Goal: Information Seeking & Learning: Find specific fact

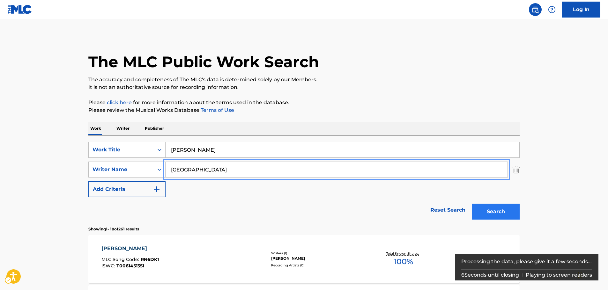
type input "[GEOGRAPHIC_DATA]"
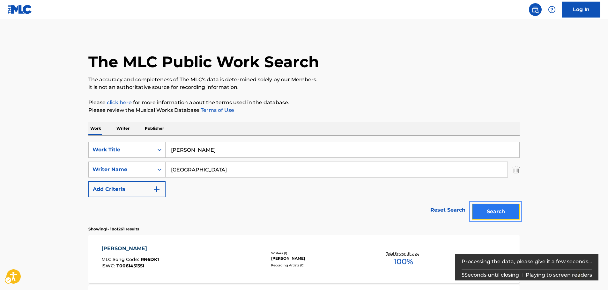
click at [483, 210] on button "Search" at bounding box center [496, 212] width 48 height 16
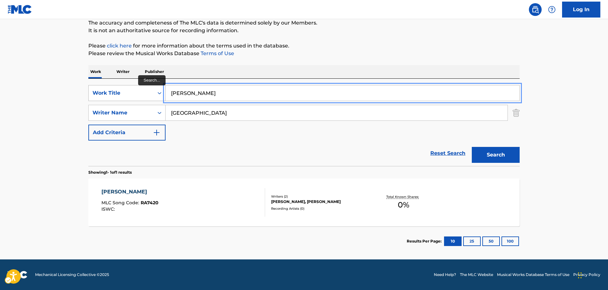
drag, startPoint x: 216, startPoint y: 94, endPoint x: 142, endPoint y: 98, distance: 74.4
paste input "Dig up the Dead"
type input "Dig up the Dead"
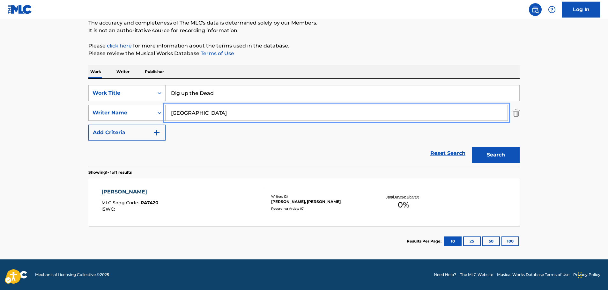
drag, startPoint x: 179, startPoint y: 114, endPoint x: 136, endPoint y: 112, distance: 42.8
click at [136, 112] on div "SearchWithCriteria11f52c89-7f8e-40a2-940b-56a0ca7fc601 Writer Name [GEOGRAPHIC_…" at bounding box center [303, 113] width 431 height 16
type input "[PERSON_NAME]"
click at [503, 149] on button "Search" at bounding box center [496, 155] width 48 height 16
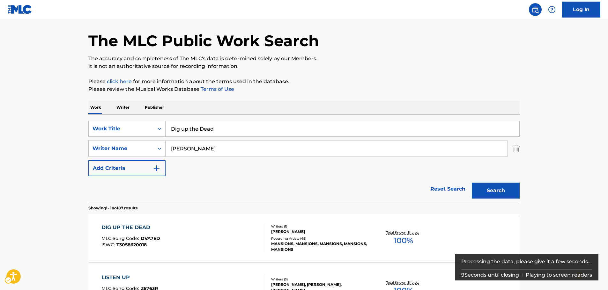
scroll to position [32, 0]
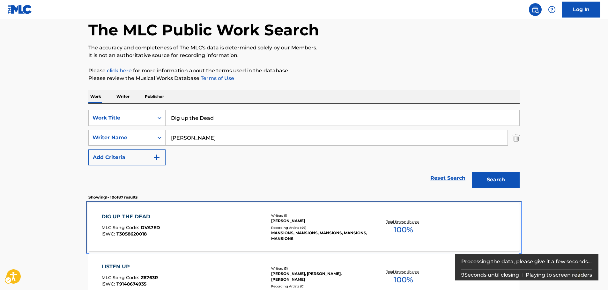
click at [200, 225] on div "DIG UP THE DEAD MLC Song Code : DVA7ED ISWC : T3058620018" at bounding box center [183, 227] width 164 height 29
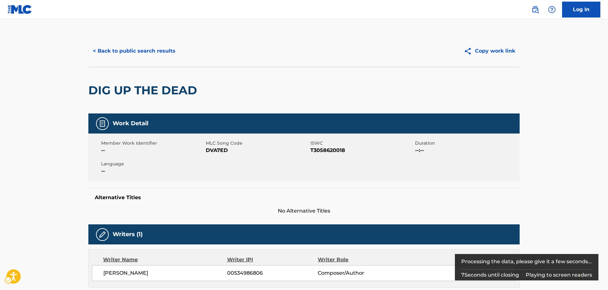
click at [215, 151] on span "MLC Song Code - DVA7ED" at bounding box center [257, 151] width 103 height 8
click at [218, 149] on span "MLC Song Code - DVA7ED" at bounding box center [257, 151] width 103 height 8
click at [336, 153] on span "ISWC - T3058620018" at bounding box center [361, 151] width 103 height 8
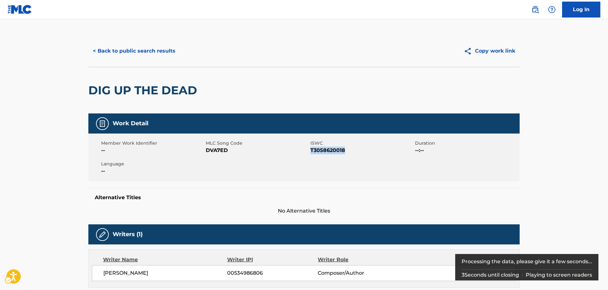
click at [336, 153] on span "ISWC - T3058620018" at bounding box center [361, 151] width 103 height 8
copy span "T3058620018"
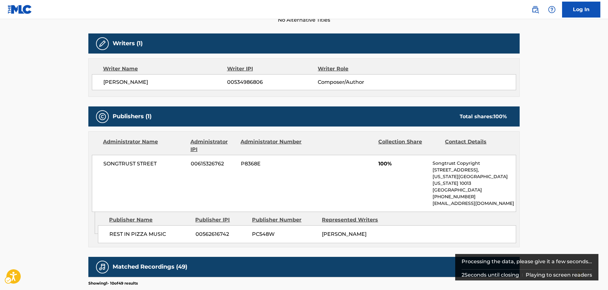
scroll to position [191, 0]
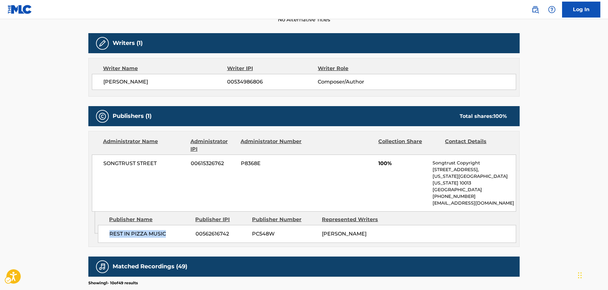
drag, startPoint x: 171, startPoint y: 228, endPoint x: 99, endPoint y: 228, distance: 72.7
click at [99, 228] on div "REST IN PIZZA MUSIC 00562616742 PC548W [PERSON_NAME]" at bounding box center [307, 234] width 418 height 18
copy span "REST IN PIZZA MUSIC"
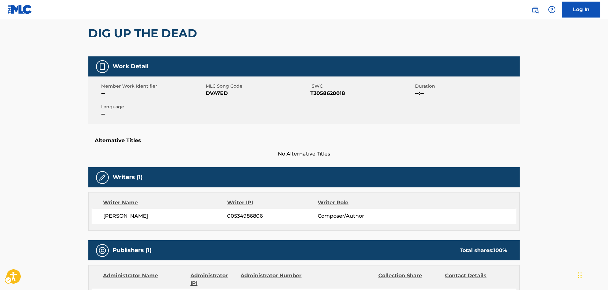
scroll to position [0, 0]
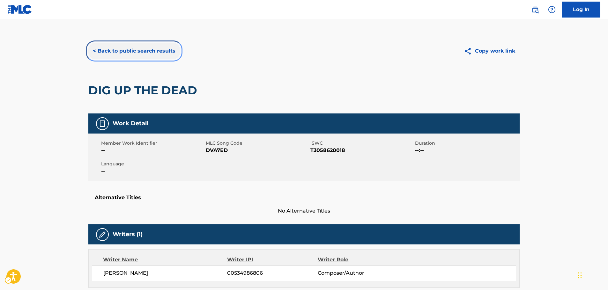
click at [145, 53] on button "< Back to public search results" at bounding box center [134, 51] width 92 height 16
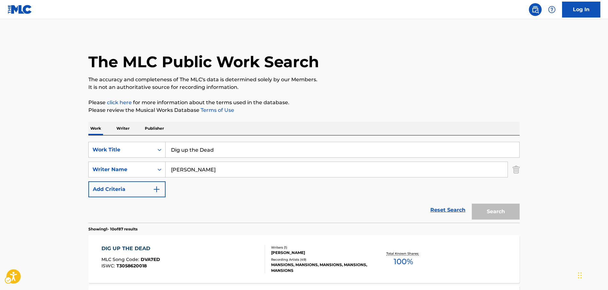
scroll to position [32, 0]
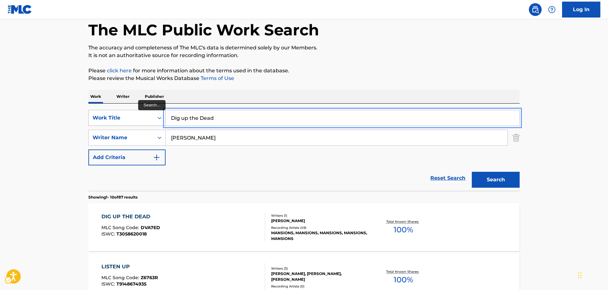
drag, startPoint x: 205, startPoint y: 116, endPoint x: 148, endPoint y: 118, distance: 57.1
paste input "Am I Too Blue"
type input "Am I Too Blue"
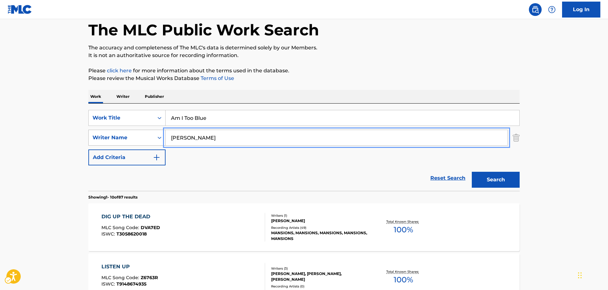
drag, startPoint x: 161, startPoint y: 140, endPoint x: 438, endPoint y: 153, distance: 277.1
paste input "[PERSON_NAME]"
type input "[PERSON_NAME]"
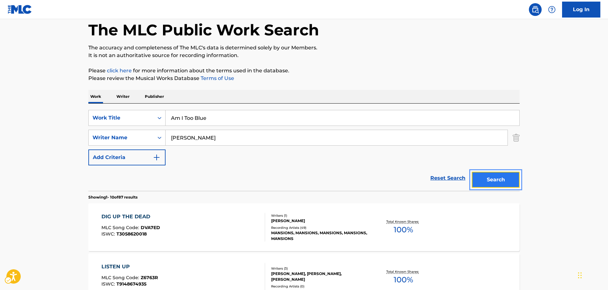
click at [497, 180] on button "Search" at bounding box center [496, 180] width 48 height 16
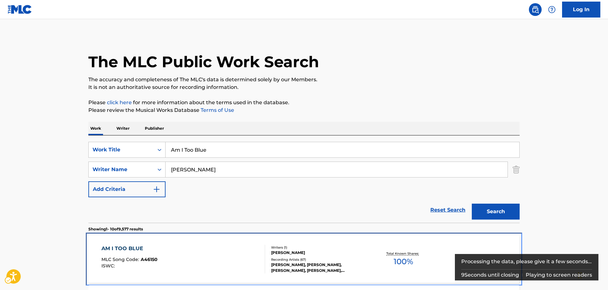
click at [200, 253] on div "AM I TOO BLUE MLC Song Code : A46150 ISWC :" at bounding box center [183, 259] width 164 height 29
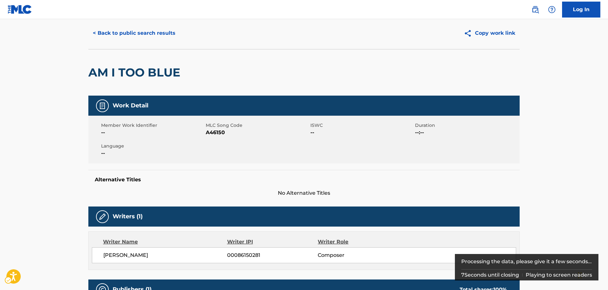
scroll to position [17, 0]
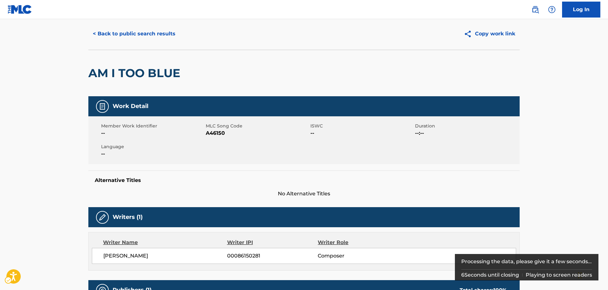
click at [217, 134] on span "MLC Song Code - A46150" at bounding box center [257, 133] width 103 height 8
copy span "A46150"
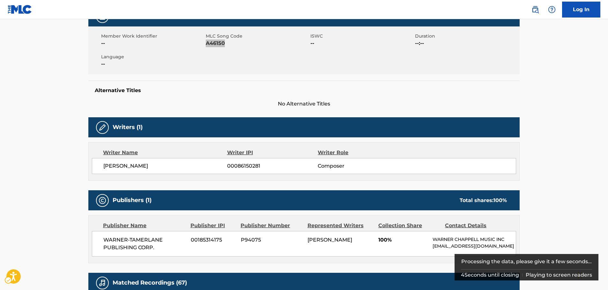
scroll to position [177, 0]
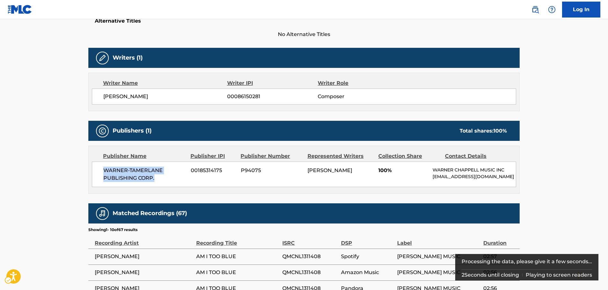
drag, startPoint x: 171, startPoint y: 181, endPoint x: 98, endPoint y: 173, distance: 72.9
click at [98, 173] on div "WARNER-[PERSON_NAME] PUBLISHING CORP. 00185314175 P94075 [PERSON_NAME] 100% [PE…" at bounding box center [304, 175] width 424 height 26
copy span "WARNER-TAMERLANE PUBLISHING CORP."
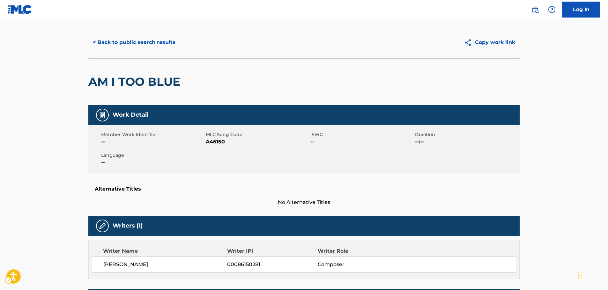
scroll to position [0, 0]
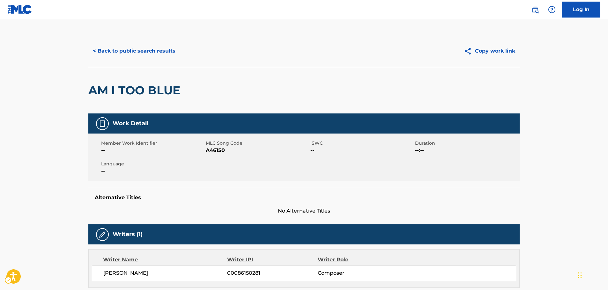
click at [152, 54] on button "< Back to public search results" at bounding box center [134, 51] width 92 height 16
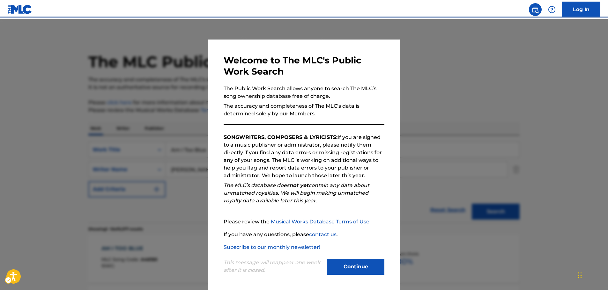
click at [362, 267] on button "Continue" at bounding box center [355, 267] width 57 height 16
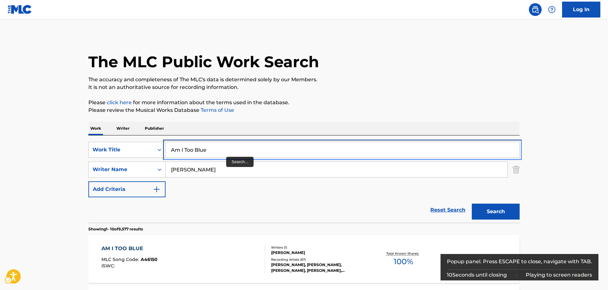
drag, startPoint x: 188, startPoint y: 153, endPoint x: 126, endPoint y: 158, distance: 61.5
paste input "Come On Then (Alien Boss)"
type input "Come On Then (Alien Boss)"
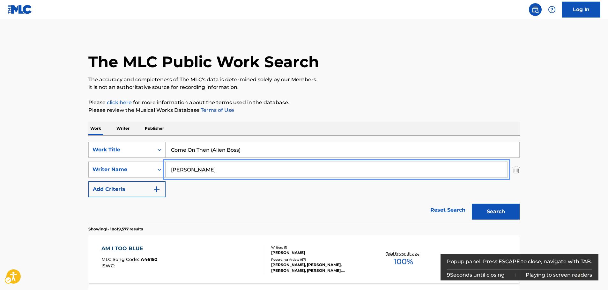
drag, startPoint x: 200, startPoint y: 174, endPoint x: 126, endPoint y: 173, distance: 74.6
click at [511, 210] on button "Search" at bounding box center [496, 212] width 48 height 16
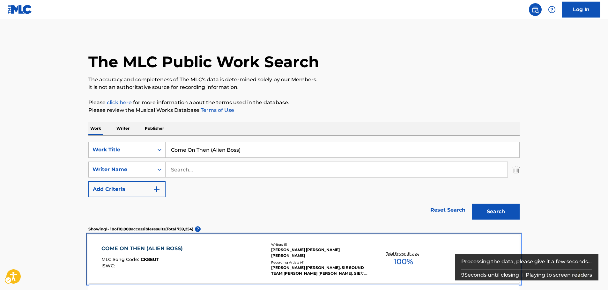
click at [238, 261] on div "COME ON THEN (ALIEN BOSS) MLC Song Code : CK8EUT ISWC :" at bounding box center [183, 259] width 164 height 29
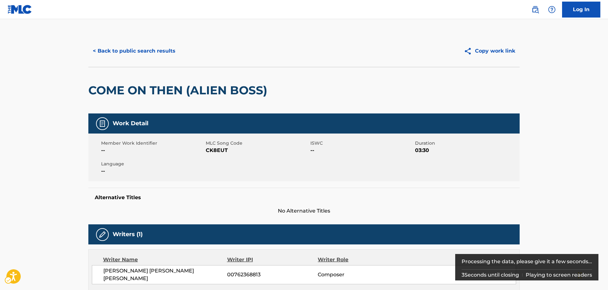
click at [216, 150] on span "MLC Song Code - CK8EUT" at bounding box center [257, 151] width 103 height 8
copy span "CK8EUT"
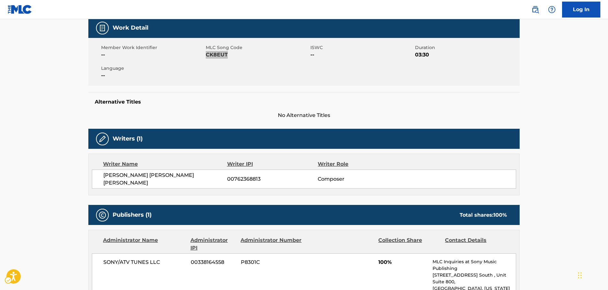
scroll to position [223, 0]
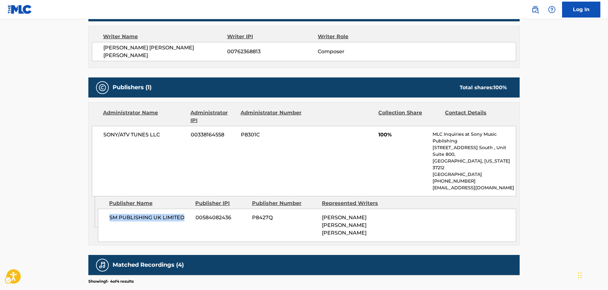
drag, startPoint x: 169, startPoint y: 200, endPoint x: 108, endPoint y: 200, distance: 60.9
click at [108, 209] on div "SM PUBLISHING UK LIMITED 00584082436 P8427Q [PERSON_NAME] [PERSON_NAME] [PERSON…" at bounding box center [307, 225] width 418 height 33
copy span "SM PUBLISHING UK LIMITED"
drag, startPoint x: 146, startPoint y: 130, endPoint x: 99, endPoint y: 128, distance: 46.6
click at [99, 128] on div "SONY/ATV TUNES LLC 00338164558 P8301C 100% MLC Inquiries at Sony Music Publishi…" at bounding box center [304, 161] width 424 height 70
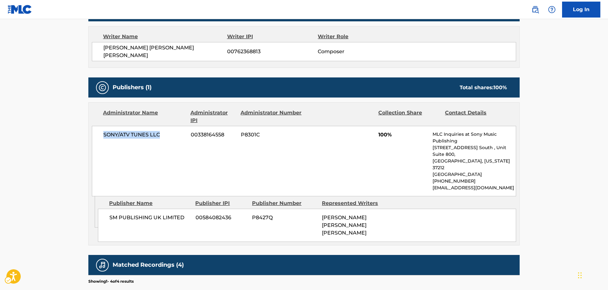
copy span "SONY/ATV TUNES LLC"
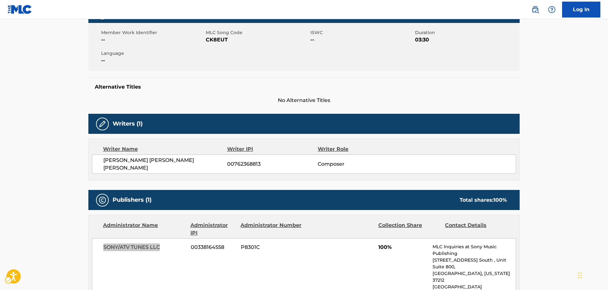
scroll to position [0, 0]
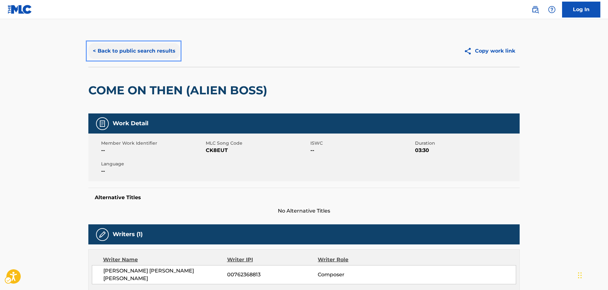
click at [122, 46] on button "< Back to public search results" at bounding box center [134, 51] width 92 height 16
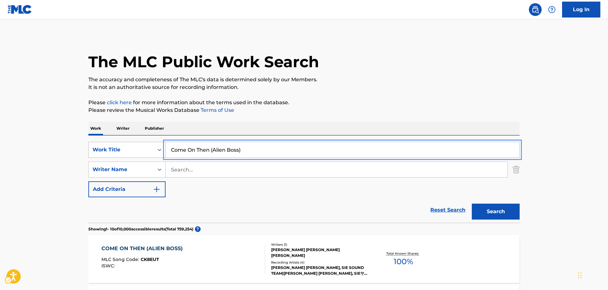
drag, startPoint x: 266, startPoint y: 154, endPoint x: 94, endPoint y: 155, distance: 171.9
paste input "Agujero"
type input "Agujero"
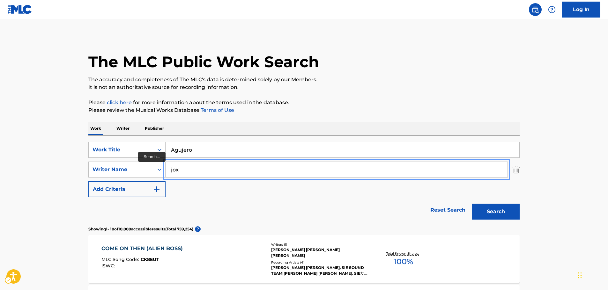
click at [472, 204] on button "Search" at bounding box center [496, 212] width 48 height 16
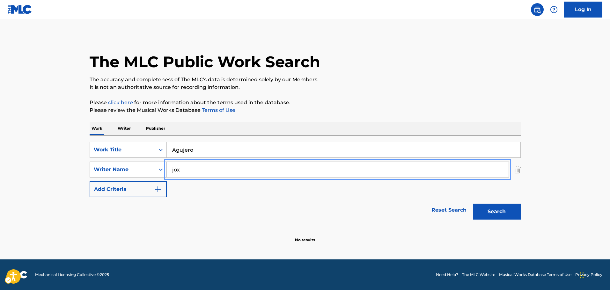
drag, startPoint x: 187, startPoint y: 168, endPoint x: 135, endPoint y: 167, distance: 51.3
click at [135, 167] on div "SearchWithCriteria11f52c89-7f8e-40a2-940b-56a0ca7fc601 Writer Name [PERSON_NAME]" at bounding box center [305, 170] width 431 height 16
paste input "[PERSON_NAME]"
type input "[PERSON_NAME]"
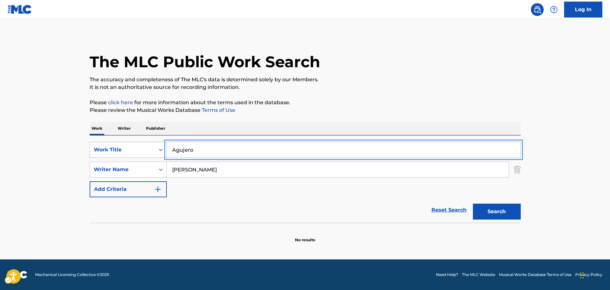
drag, startPoint x: 168, startPoint y: 151, endPoint x: 129, endPoint y: 152, distance: 38.6
click at [129, 152] on div "SearchWithCriteria40fc3097-476a-4c02-852b-0e618343d7ff Work Title Agujero" at bounding box center [305, 150] width 431 height 16
paste input "mor Gitan"
type input "Amor Gitano"
click at [502, 214] on button "Search" at bounding box center [497, 212] width 48 height 16
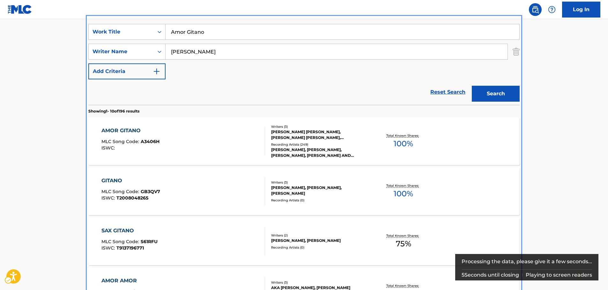
scroll to position [104, 0]
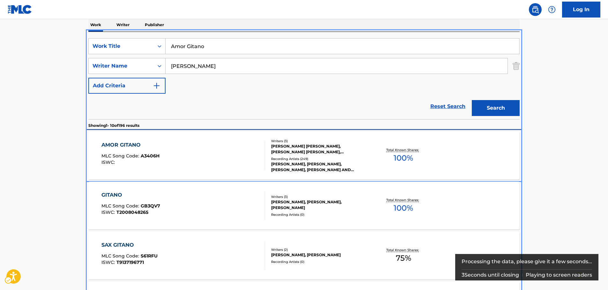
click at [164, 150] on div "AMOR GITANO MLC Song Code : A3406H ISWC :" at bounding box center [183, 155] width 164 height 29
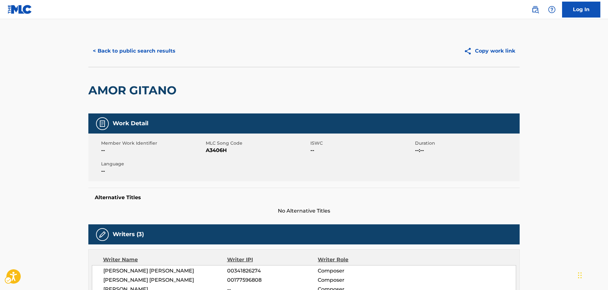
click at [217, 151] on span "MLC Song Code - A3406H" at bounding box center [257, 151] width 103 height 8
copy span "A3406H"
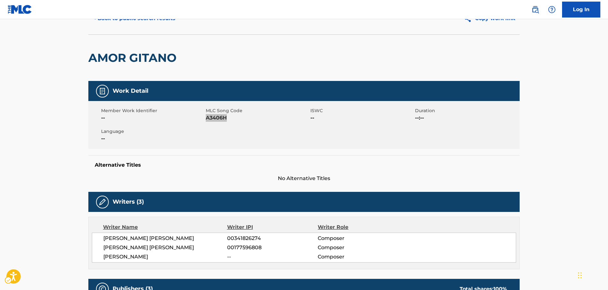
scroll to position [64, 0]
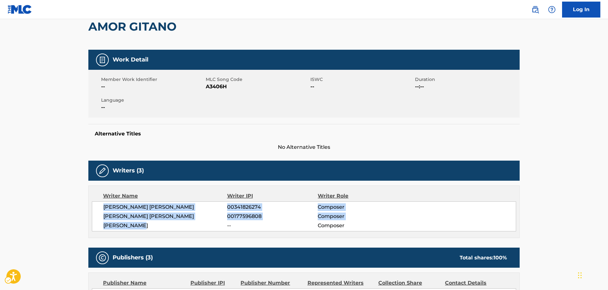
drag, startPoint x: 156, startPoint y: 226, endPoint x: 213, endPoint y: 175, distance: 76.1
click at [101, 205] on div "[PERSON_NAME] [PERSON_NAME] 00341826274 Composer [PERSON_NAME] [PERSON_NAME] 00…" at bounding box center [304, 217] width 424 height 30
copy div "[PERSON_NAME] [PERSON_NAME] 00341826274 Composer [PERSON_NAME] [PERSON_NAME] 00…"
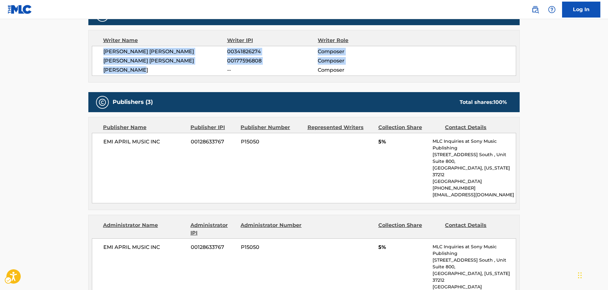
scroll to position [255, 0]
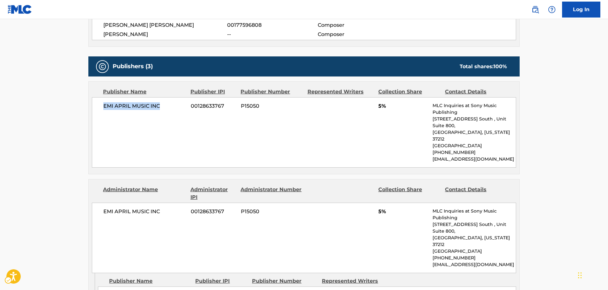
drag, startPoint x: 166, startPoint y: 103, endPoint x: 102, endPoint y: 107, distance: 64.2
click at [102, 107] on div "EMI APRIL MUSIC INC 00128633767 P15050 5% MLC Inquiries at Sony Music Publishin…" at bounding box center [304, 132] width 424 height 70
copy span "EMI APRIL MUSIC INC"
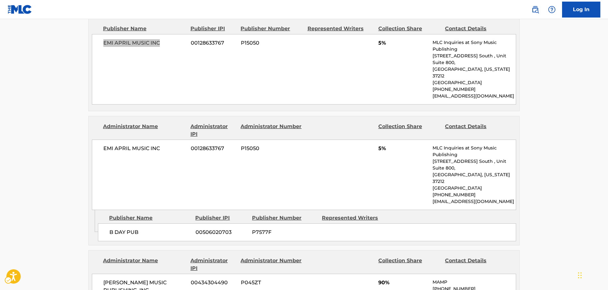
scroll to position [319, 0]
drag, startPoint x: 144, startPoint y: 207, endPoint x: 100, endPoint y: 206, distance: 44.0
click at [100, 223] on div "B DAY PUB 00506020703 P7577F" at bounding box center [307, 232] width 418 height 18
drag, startPoint x: 169, startPoint y: 140, endPoint x: 85, endPoint y: 147, distance: 83.9
click at [99, 144] on div "EMI APRIL MUSIC INC 00128633767 P15050 5% MLC Inquiries at Sony Music Publishin…" at bounding box center [304, 174] width 424 height 70
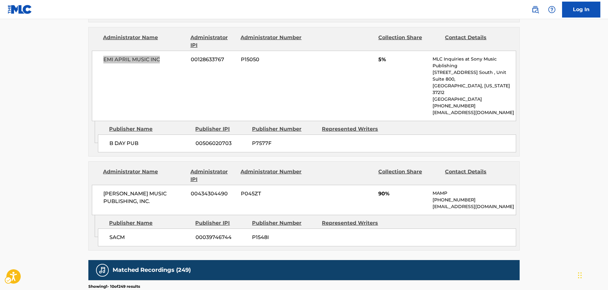
scroll to position [415, 0]
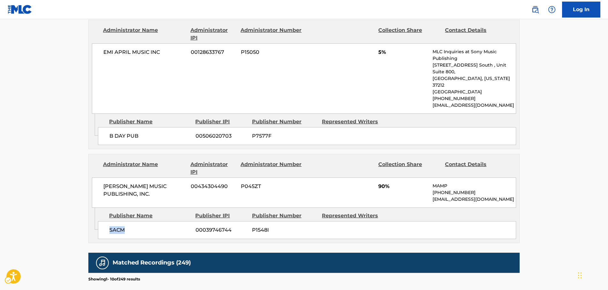
drag, startPoint x: 110, startPoint y: 212, endPoint x: 103, endPoint y: 213, distance: 7.7
click at [103, 221] on div "SACM 00039746744 P1548I" at bounding box center [307, 230] width 418 height 18
drag, startPoint x: 157, startPoint y: 168, endPoint x: 101, endPoint y: 161, distance: 56.2
click at [101, 178] on div "[PERSON_NAME] MUSIC PUBLISHING, INC. 00434304490 P045ZT 90% MAMP [PHONE_NUMBER]…" at bounding box center [304, 193] width 424 height 30
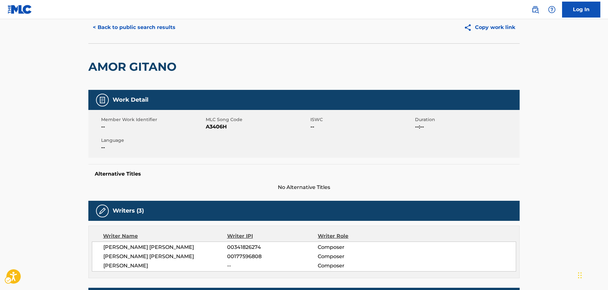
scroll to position [0, 0]
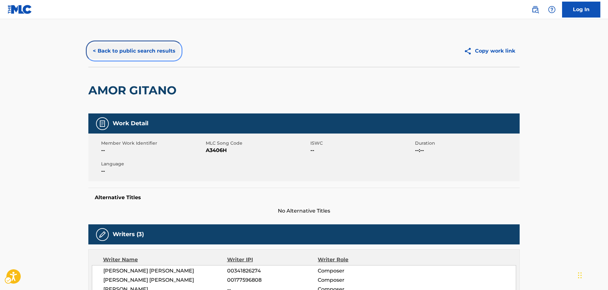
click at [132, 55] on button "< Back to public search results" at bounding box center [134, 51] width 92 height 16
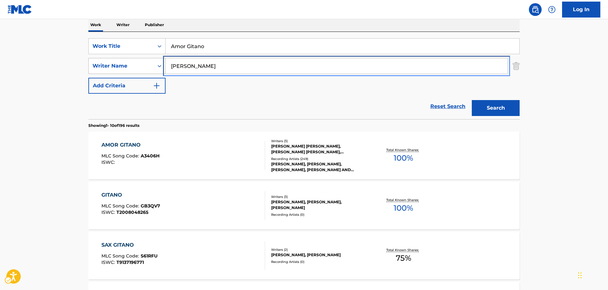
drag, startPoint x: 160, startPoint y: 64, endPoint x: 145, endPoint y: 64, distance: 15.3
paste input "Goto"
type input "Goto"
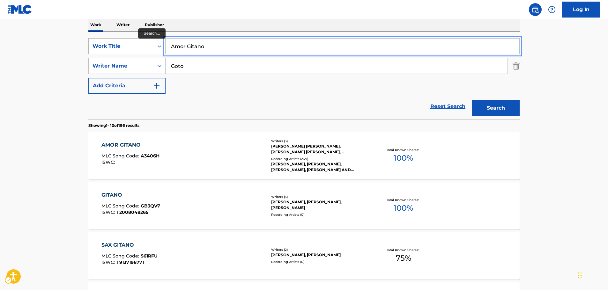
drag, startPoint x: 192, startPoint y: 45, endPoint x: 145, endPoint y: 45, distance: 46.2
paste input "El camino a donde voy"
type input "El camino a donde voy"
click at [496, 109] on button "Search" at bounding box center [496, 108] width 48 height 16
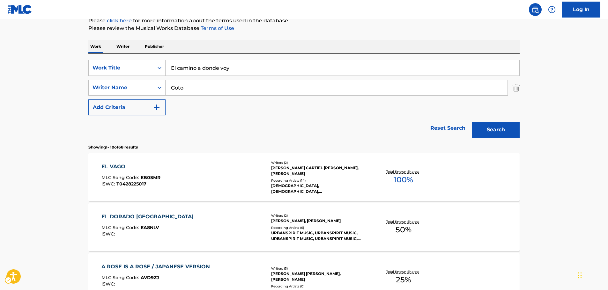
scroll to position [0, 0]
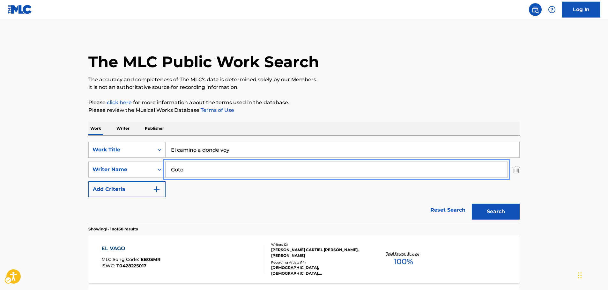
drag, startPoint x: 194, startPoint y: 172, endPoint x: 233, endPoint y: 159, distance: 40.8
click at [145, 172] on div "SearchWithCriteria11f52c89-7f8e-40a2-940b-56a0ca7fc601 Writer Name [PERSON_NAME]" at bounding box center [303, 170] width 431 height 16
paste input "[PERSON_NAME]"
type input "[PERSON_NAME]"
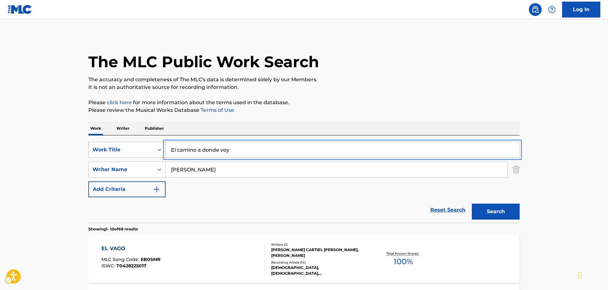
drag, startPoint x: 175, startPoint y: 146, endPoint x: 105, endPoint y: 146, distance: 70.5
click at [105, 146] on div "SearchWithCriteria40fc3097-476a-4c02-852b-0e618343d7ff Work Title El camino a d…" at bounding box center [303, 150] width 431 height 16
paste input "Mar De Amor"
type input "Mar De Amor"
click at [496, 213] on button "Search" at bounding box center [496, 212] width 48 height 16
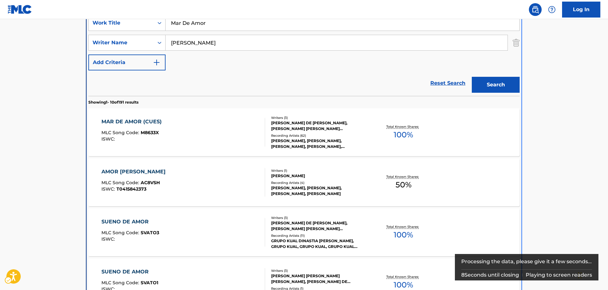
scroll to position [136, 0]
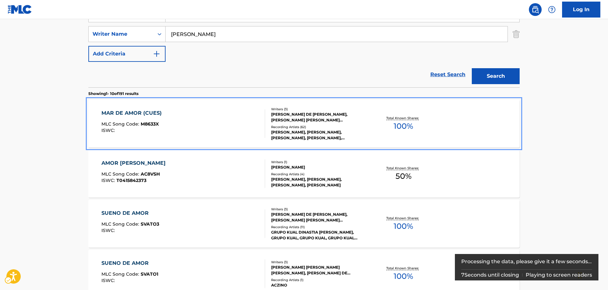
click at [149, 126] on span "M8633X" at bounding box center [150, 124] width 18 height 6
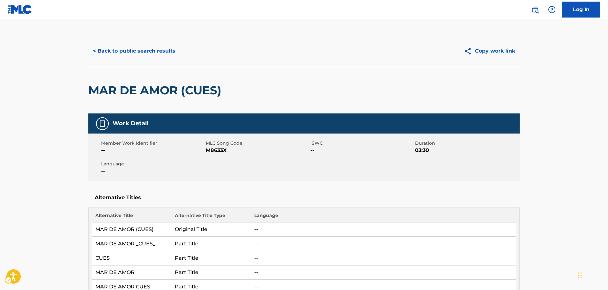
click at [220, 150] on span "MLC Song Code - M8633X" at bounding box center [257, 151] width 103 height 8
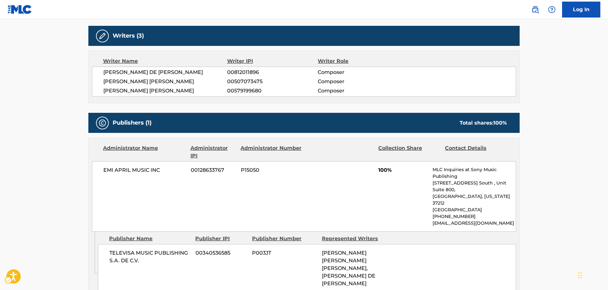
scroll to position [319, 0]
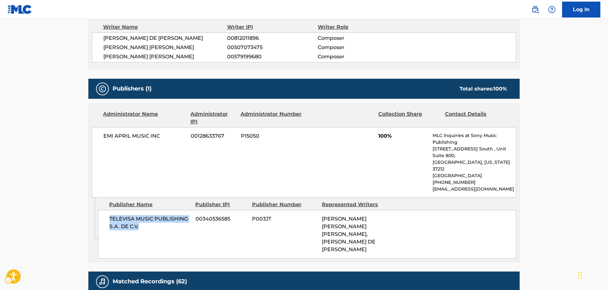
drag, startPoint x: 149, startPoint y: 217, endPoint x: 101, endPoint y: 204, distance: 49.5
click at [107, 210] on div "TELEVISA MUSIC PUBLISHING S.A. DE C.V. 00340536585 P003JT [PERSON_NAME] [PERSON…" at bounding box center [307, 234] width 418 height 48
drag, startPoint x: 166, startPoint y: 142, endPoint x: 96, endPoint y: 144, distance: 70.5
click at [99, 142] on div "EMI APRIL MUSIC INC 00128633767 P15050 100% MLC Inquiries at Sony Music Publish…" at bounding box center [304, 162] width 424 height 70
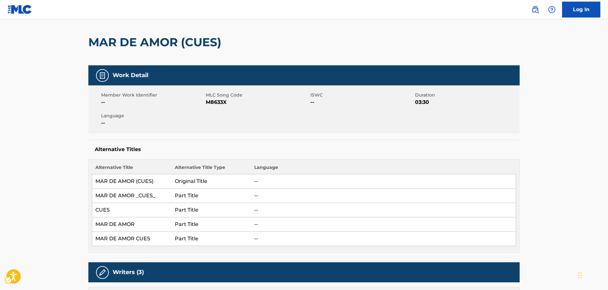
scroll to position [0, 0]
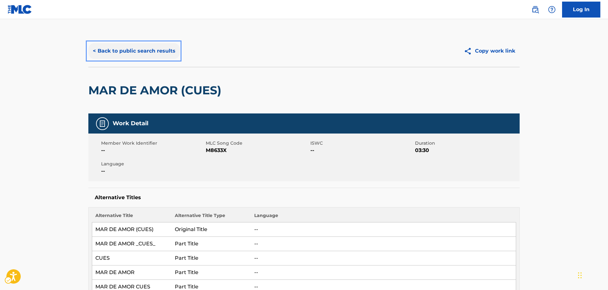
click at [141, 49] on button "< Back to public search results" at bounding box center [134, 51] width 92 height 16
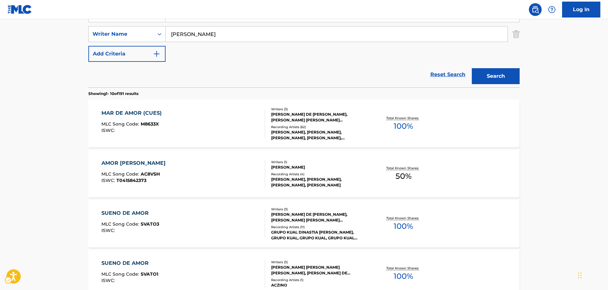
scroll to position [72, 0]
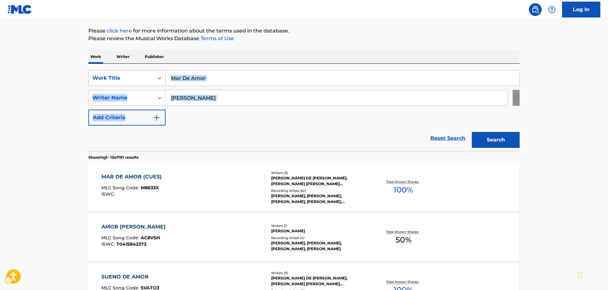
drag, startPoint x: 195, startPoint y: 80, endPoint x: 115, endPoint y: 80, distance: 79.7
click at [119, 81] on div "SearchWithCriteria40fc3097-476a-4c02-852b-0e618343d7ff Work Title Mar De Amor S…" at bounding box center [303, 97] width 431 height 55
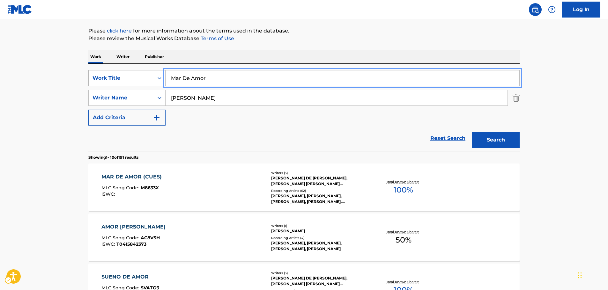
drag, startPoint x: 128, startPoint y: 81, endPoint x: 112, endPoint y: 82, distance: 16.3
click at [112, 82] on div "SearchWithCriteria40fc3097-476a-4c02-852b-0e618343d7ff Work Title Mar De Amor" at bounding box center [303, 78] width 431 height 16
paste input "El Jefe de Todos"
type input "El Jefe de Todos"
drag, startPoint x: 8, startPoint y: 89, endPoint x: 16, endPoint y: 91, distance: 8.8
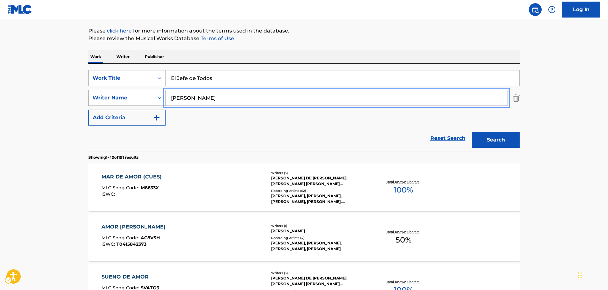
drag, startPoint x: 129, startPoint y: 99, endPoint x: 123, endPoint y: 99, distance: 5.1
click at [472, 132] on button "Search" at bounding box center [496, 140] width 48 height 16
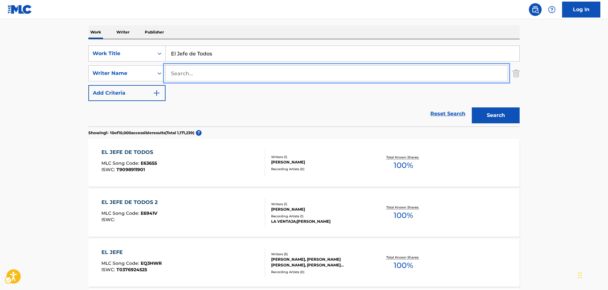
scroll to position [104, 0]
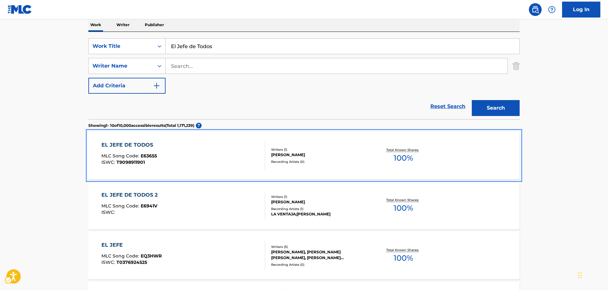
click at [235, 151] on div "EL JEFE DE TODOS MLC Song Code : E63655 ISWC : T9098911901" at bounding box center [183, 155] width 164 height 29
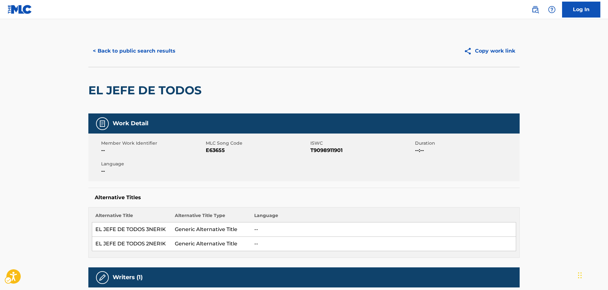
click at [215, 151] on span "MLC Song Code - E63655" at bounding box center [257, 151] width 103 height 8
click at [319, 150] on span "ISWC - T9098911901" at bounding box center [361, 151] width 103 height 8
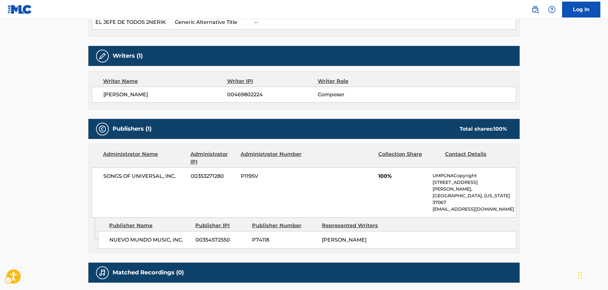
scroll to position [223, 0]
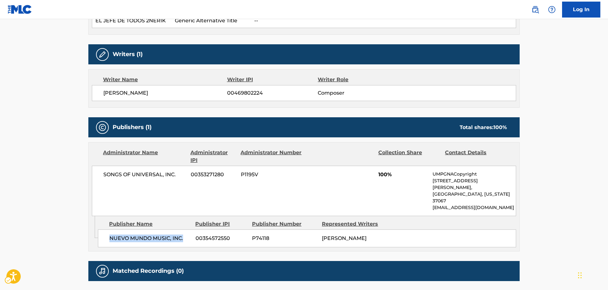
drag, startPoint x: 187, startPoint y: 225, endPoint x: 104, endPoint y: 227, distance: 83.3
click at [104, 230] on div "NUEVO MUNDO MUSIC, INC. 00354572550 P74118 [PERSON_NAME]" at bounding box center [307, 239] width 418 height 18
drag, startPoint x: 183, startPoint y: 171, endPoint x: 2, endPoint y: 175, distance: 181.5
click at [93, 174] on div "SONGS OF UNIVERSAL, INC. 00353271280 P1195V 100% UMPGNACopyright [STREET_ADDRES…" at bounding box center [304, 191] width 424 height 50
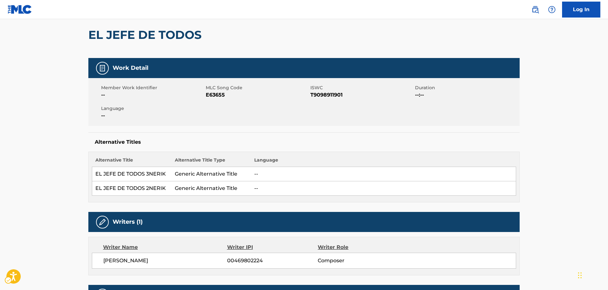
scroll to position [0, 0]
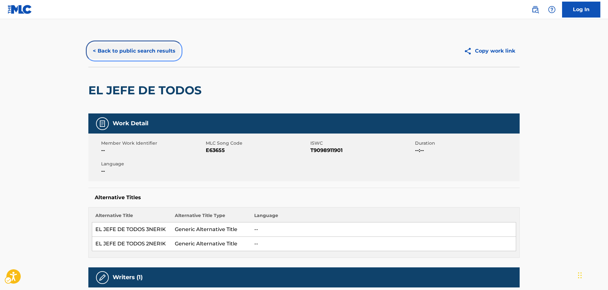
drag, startPoint x: 146, startPoint y: 53, endPoint x: 1, endPoint y: 79, distance: 147.1
click at [146, 53] on button "< Back to public search results" at bounding box center [134, 51] width 92 height 16
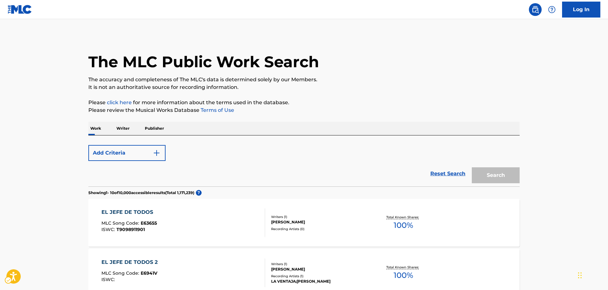
scroll to position [104, 0]
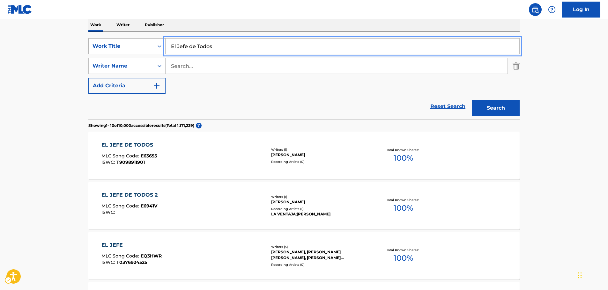
drag, startPoint x: 228, startPoint y: 47, endPoint x: 89, endPoint y: 48, distance: 139.1
paste input "Las Vias Del Amor"
type input "Las Vias Del Amor"
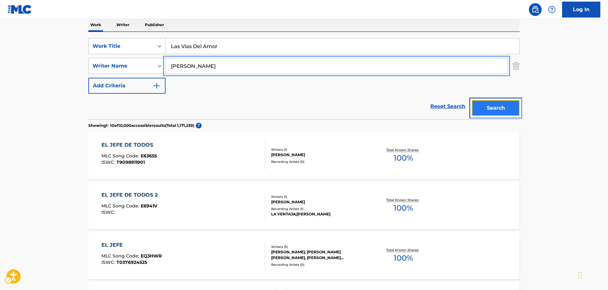
click at [491, 108] on button "Search" at bounding box center [496, 108] width 48 height 16
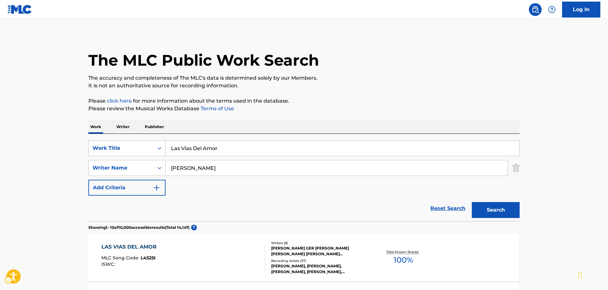
scroll to position [0, 0]
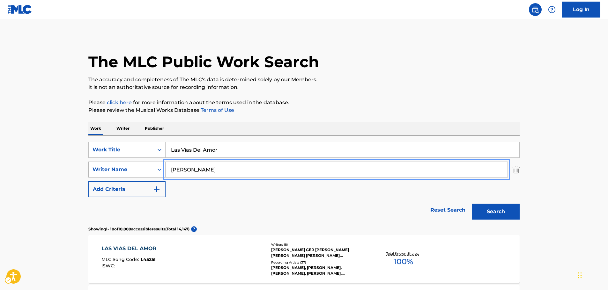
drag, startPoint x: 146, startPoint y: 171, endPoint x: 139, endPoint y: 171, distance: 7.0
click at [139, 171] on div "SearchWithCriteria11f52c89-7f8e-40a2-940b-56a0ca7fc601 Writer Name [PERSON_NAME]" at bounding box center [303, 170] width 431 height 16
paste input "[PERSON_NAME]"
type input "[PERSON_NAME]"
click at [472, 204] on button "Search" at bounding box center [496, 212] width 48 height 16
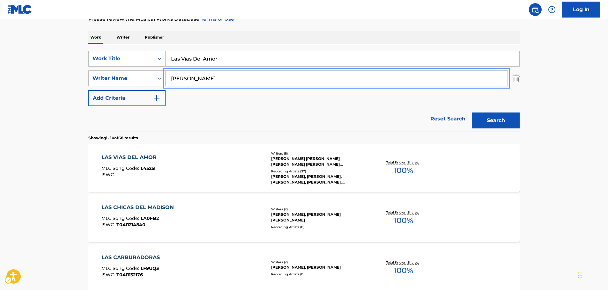
scroll to position [96, 0]
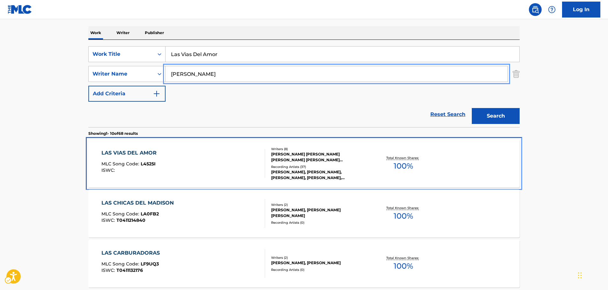
click at [200, 160] on div "LAS VIAS DEL AMOR MLC Song Code : L4525I ISWC :" at bounding box center [183, 163] width 164 height 29
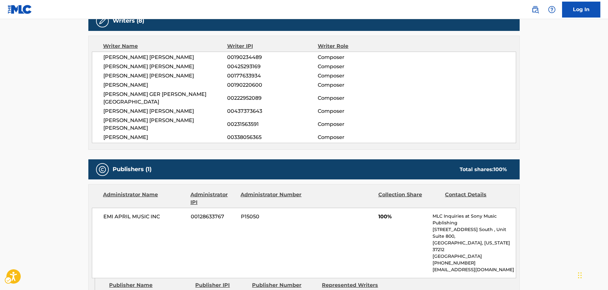
scroll to position [159, 0]
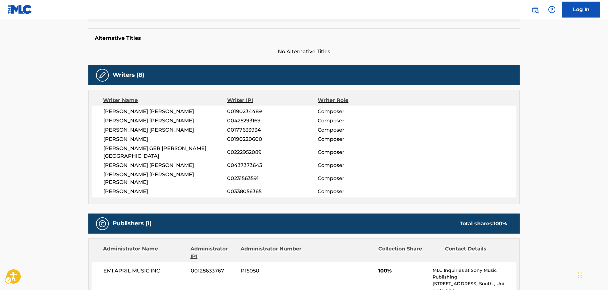
drag, startPoint x: 181, startPoint y: 175, endPoint x: 127, endPoint y: 157, distance: 56.3
click at [99, 117] on div "[PERSON_NAME] [PERSON_NAME] 00190234489 Composer [PERSON_NAME] [PERSON_NAME] 00…" at bounding box center [304, 152] width 424 height 92
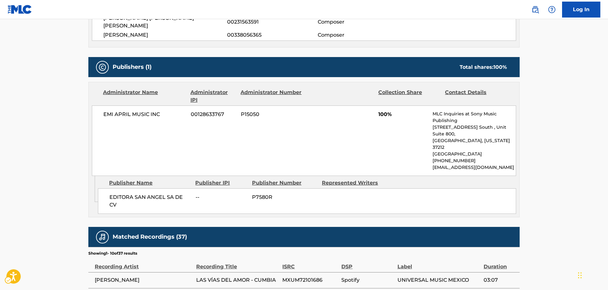
scroll to position [319, 0]
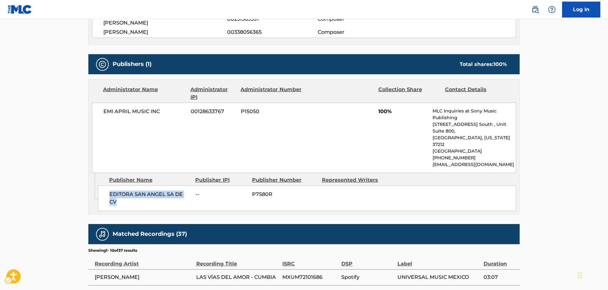
drag, startPoint x: 138, startPoint y: 175, endPoint x: 105, endPoint y: 166, distance: 34.9
click at [105, 186] on div "EDITORA SAN ANGEL SA DE CV -- P7580R" at bounding box center [307, 199] width 418 height 26
drag, startPoint x: 166, startPoint y: 98, endPoint x: 92, endPoint y: 104, distance: 73.3
click at [92, 104] on div "EMI APRIL MUSIC INC 00128633767 P15050 100% MLC Inquiries at Sony Music Publish…" at bounding box center [304, 138] width 424 height 70
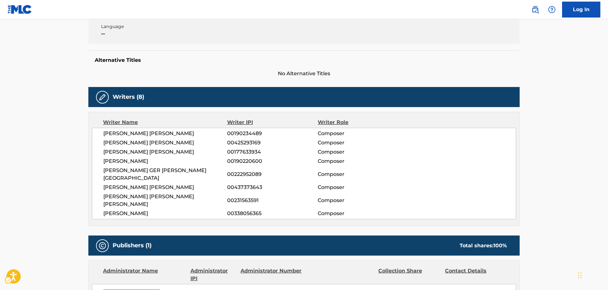
scroll to position [32, 0]
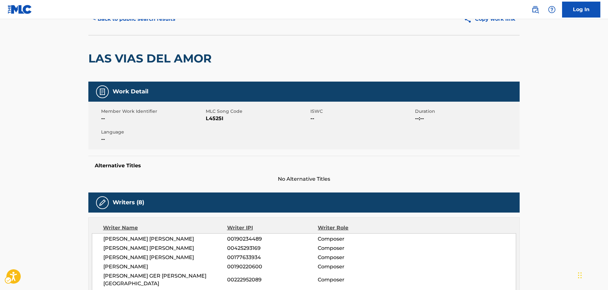
click at [219, 117] on span "MLC Song Code - L4525I" at bounding box center [257, 119] width 103 height 8
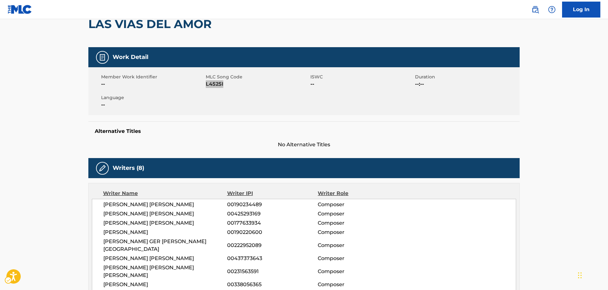
scroll to position [128, 0]
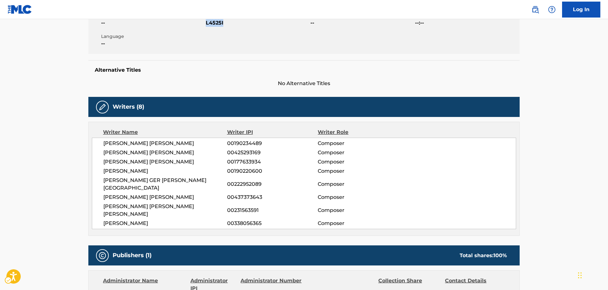
drag, startPoint x: 187, startPoint y: 208, endPoint x: 98, endPoint y: 145, distance: 108.8
click at [98, 145] on div "[PERSON_NAME] [PERSON_NAME] 00190234489 Composer [PERSON_NAME] [PERSON_NAME] 00…" at bounding box center [304, 184] width 424 height 92
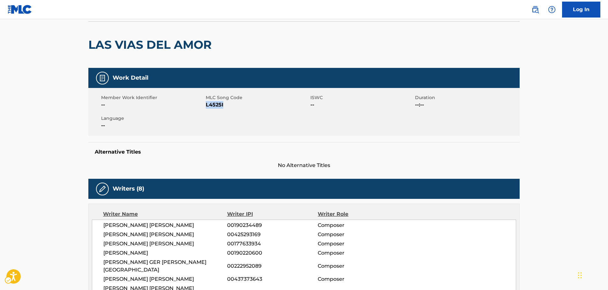
scroll to position [0, 0]
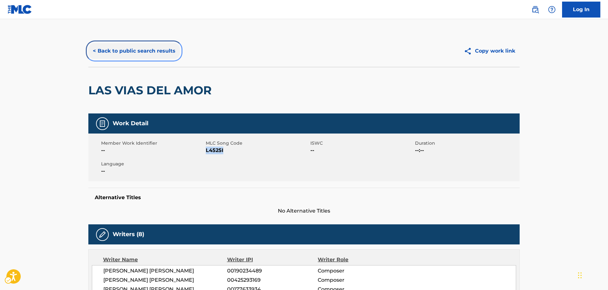
click at [148, 53] on button "< Back to public search results" at bounding box center [134, 51] width 92 height 16
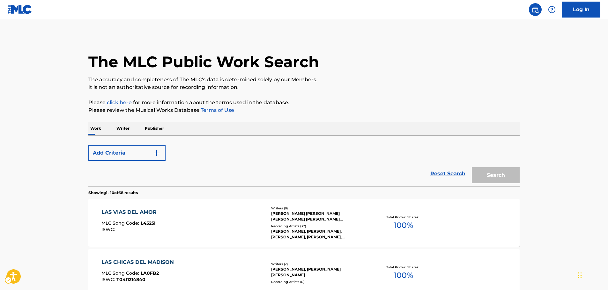
scroll to position [96, 0]
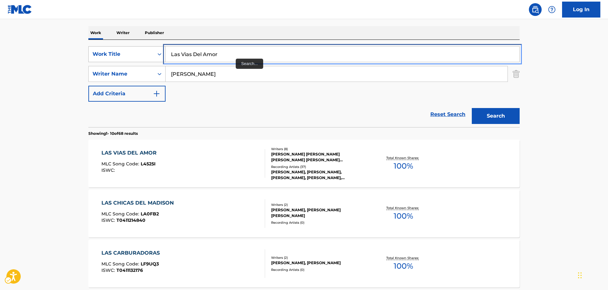
drag, startPoint x: 195, startPoint y: 53, endPoint x: 113, endPoint y: 59, distance: 81.8
paste input "Santa Diabla"
type input "Santa Diabla"
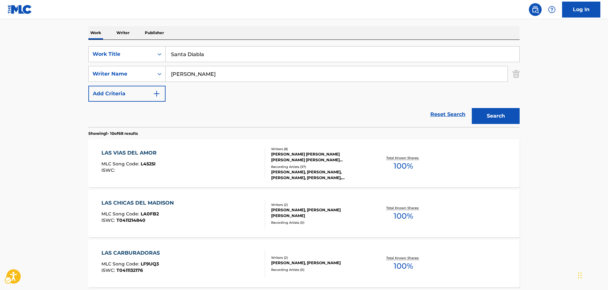
drag, startPoint x: 24, startPoint y: 75, endPoint x: 28, endPoint y: 77, distance: 4.4
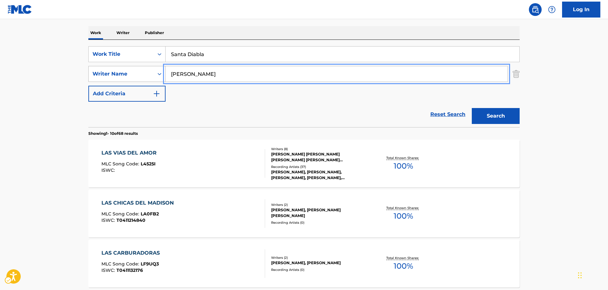
drag, startPoint x: 160, startPoint y: 78, endPoint x: 154, endPoint y: 78, distance: 5.4
click at [472, 108] on button "Search" at bounding box center [496, 116] width 48 height 16
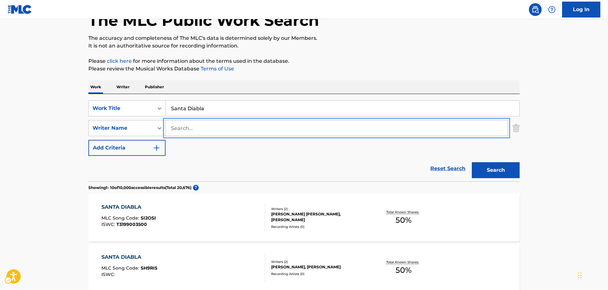
scroll to position [0, 0]
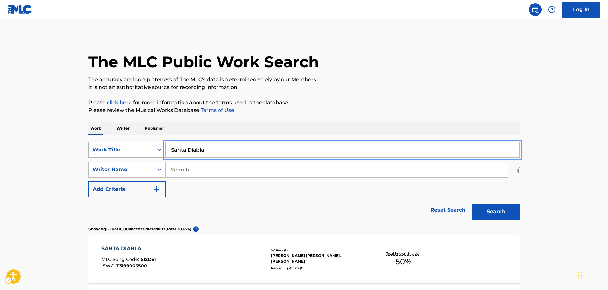
drag, startPoint x: 223, startPoint y: 151, endPoint x: 139, endPoint y: 139, distance: 84.4
click at [129, 151] on div "SearchWithCriteria40fc3097-476a-4c02-852b-0e618343d7ff Work Title Santa Diabla" at bounding box center [303, 150] width 431 height 16
paste input "Nierik"
type input "Nierika"
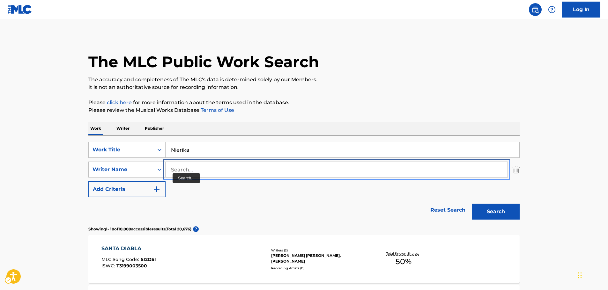
click at [195, 168] on input "Search..." at bounding box center [337, 169] width 342 height 15
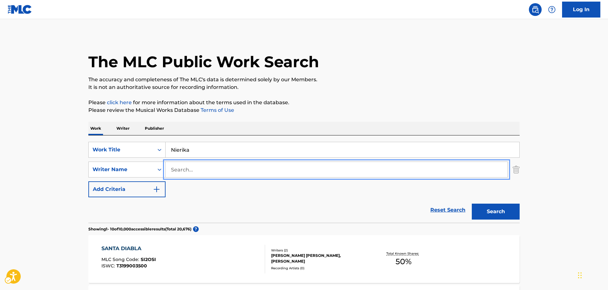
paste input "[PERSON_NAME]"
type input "[PERSON_NAME]"
click at [497, 210] on button "Search" at bounding box center [496, 212] width 48 height 16
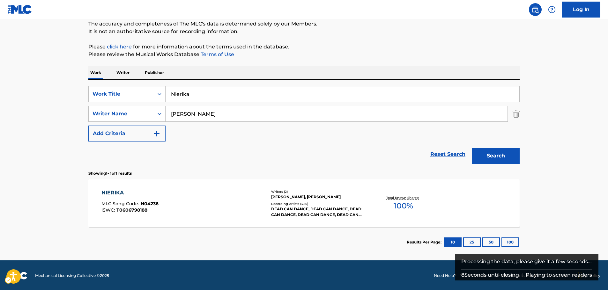
scroll to position [57, 0]
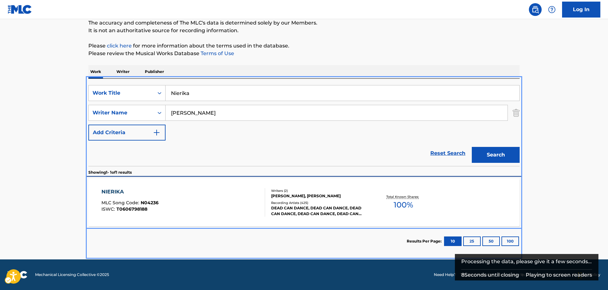
click at [177, 196] on div "NIERIKA MLC Song Code : N04236 ISWC : T0606798188" at bounding box center [183, 202] width 164 height 29
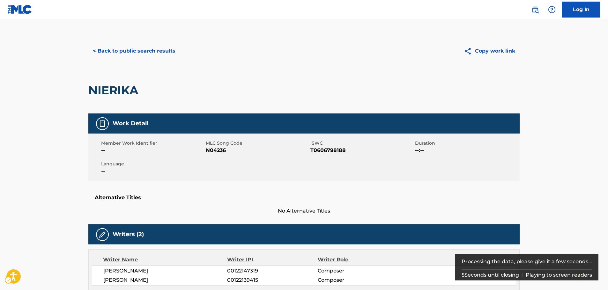
click at [212, 150] on span "MLC Song Code - N04236" at bounding box center [257, 151] width 103 height 8
click at [327, 151] on span "ISWC - T0606798188" at bounding box center [361, 151] width 103 height 8
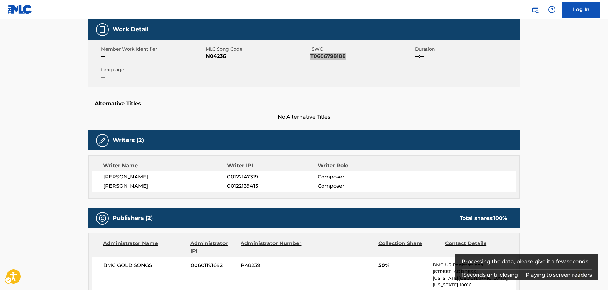
scroll to position [96, 0]
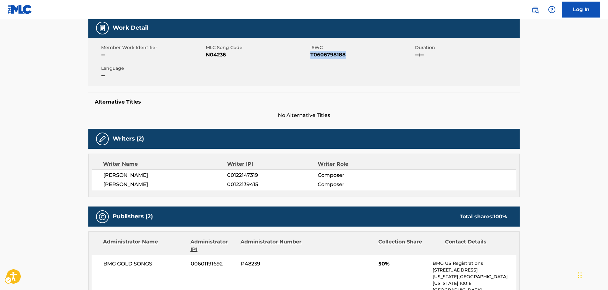
drag, startPoint x: 183, startPoint y: 182, endPoint x: 99, endPoint y: 178, distance: 84.3
click at [99, 178] on div "[PERSON_NAME] 00122147319 Composer [PERSON_NAME] 00122139415 Composer" at bounding box center [304, 180] width 424 height 21
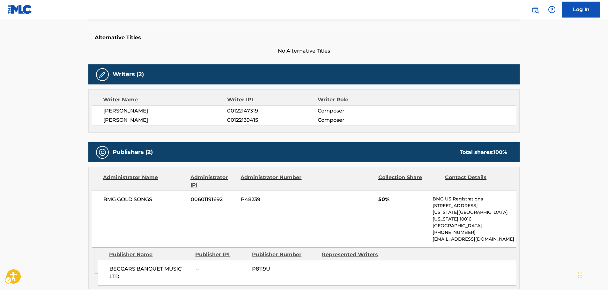
scroll to position [255, 0]
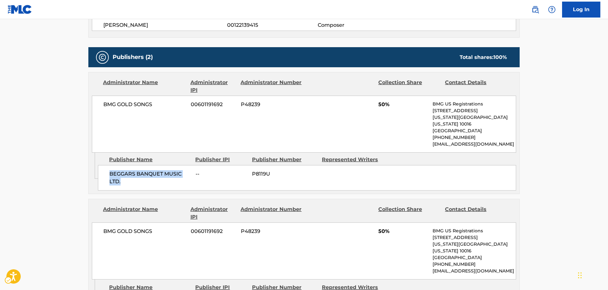
drag, startPoint x: 136, startPoint y: 173, endPoint x: 102, endPoint y: 162, distance: 35.8
click at [98, 166] on div "Admin Original Publisher Connecting Line Publisher Name Publisher IPI Publisher…" at bounding box center [304, 173] width 431 height 41
click at [90, 170] on icon "Admin Original Publisher Connecting Line" at bounding box center [93, 166] width 9 height 26
drag, startPoint x: 127, startPoint y: 176, endPoint x: 107, endPoint y: 170, distance: 20.8
click at [107, 170] on div "BEGGARS BANQUET MUSIC LTD. -- P8119U" at bounding box center [307, 178] width 418 height 26
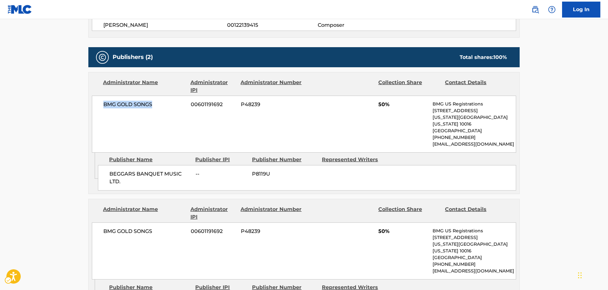
drag, startPoint x: 156, startPoint y: 108, endPoint x: 101, endPoint y: 108, distance: 54.5
click at [101, 108] on div "BMG GOLD SONGS 00601191692 P48239 50% BMG US Registrations [STREET_ADDRESS][US_…" at bounding box center [304, 124] width 424 height 57
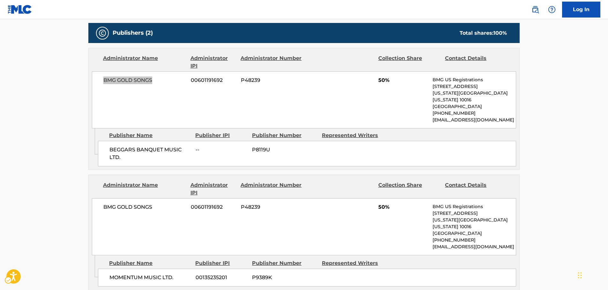
scroll to position [319, 0]
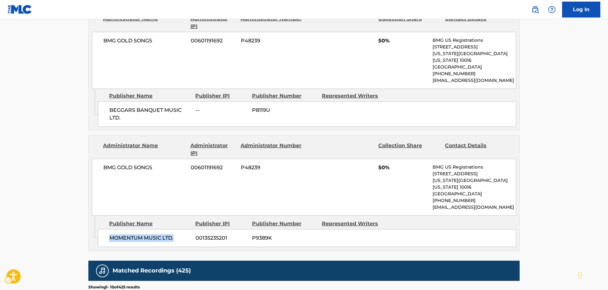
drag, startPoint x: 178, startPoint y: 225, endPoint x: 108, endPoint y: 228, distance: 69.3
click at [108, 229] on div "MOMENTUM MUSIC LTD. 00135235201 P9389K" at bounding box center [307, 238] width 418 height 18
drag, startPoint x: 155, startPoint y: 162, endPoint x: 102, endPoint y: 163, distance: 53.0
click at [102, 163] on div "BMG GOLD SONGS 00601191692 P48239 50% BMG US Registrations [STREET_ADDRESS][US_…" at bounding box center [304, 187] width 424 height 57
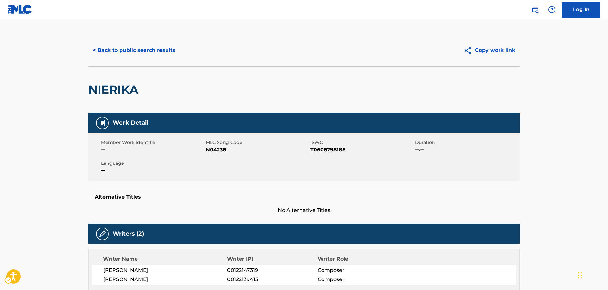
scroll to position [0, 0]
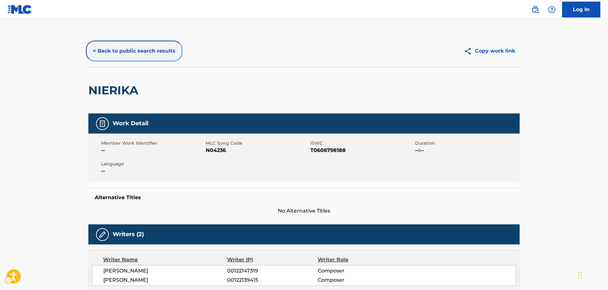
click at [134, 55] on button "< Back to public search results" at bounding box center [134, 51] width 92 height 16
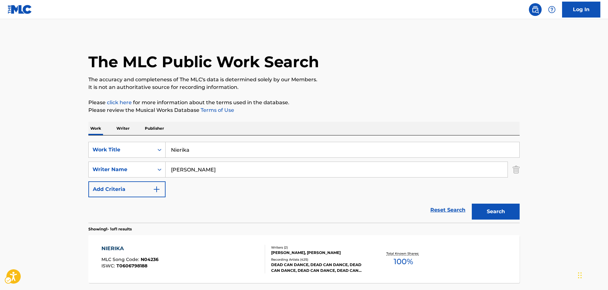
scroll to position [20, 0]
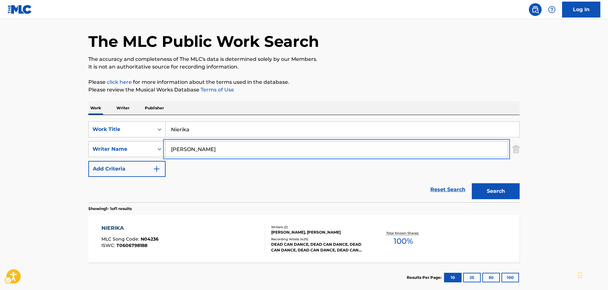
drag, startPoint x: 142, startPoint y: 151, endPoint x: 114, endPoint y: 153, distance: 27.5
paste input "Slezynger"
type input "Slezynger"
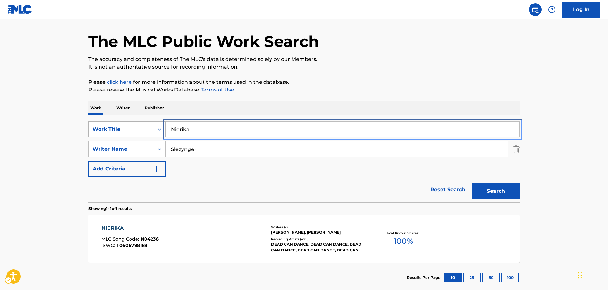
drag, startPoint x: 165, startPoint y: 126, endPoint x: 107, endPoint y: 128, distance: 58.4
paste input "Dibujemos un Mundo"
type input "Dibujemos un Mundo"
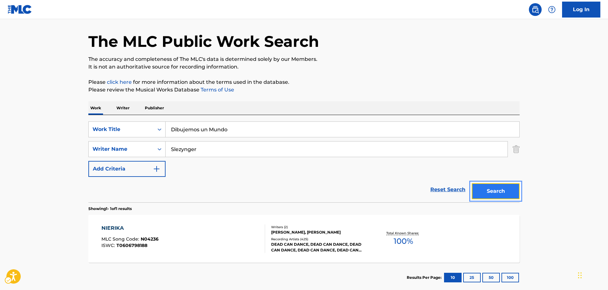
click at [496, 190] on button "Search" at bounding box center [496, 191] width 48 height 16
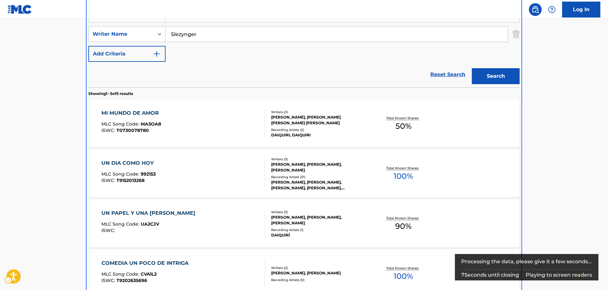
scroll to position [104, 0]
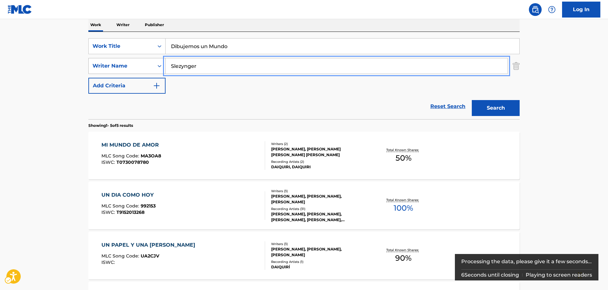
drag, startPoint x: 207, startPoint y: 69, endPoint x: 136, endPoint y: 71, distance: 70.8
click at [136, 71] on div "SearchWithCriteria11f52c89-7f8e-40a2-940b-56a0ca7fc601 Writer Name Slezynger" at bounding box center [303, 66] width 431 height 16
click at [472, 100] on button "Search" at bounding box center [496, 108] width 48 height 16
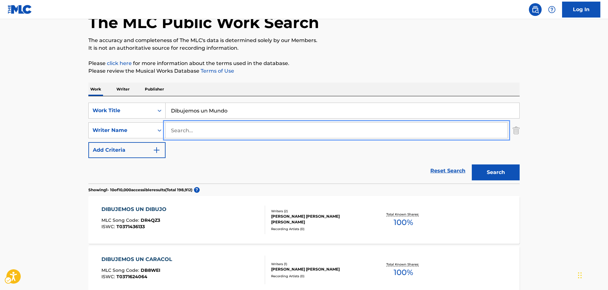
scroll to position [0, 0]
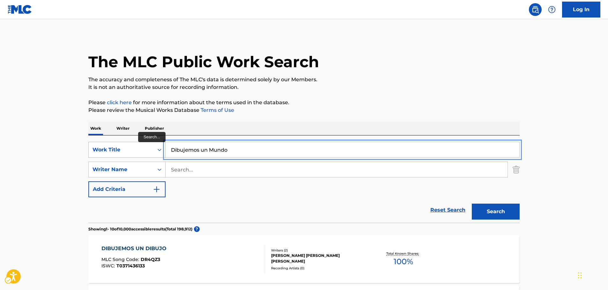
drag, startPoint x: 185, startPoint y: 151, endPoint x: 140, endPoint y: 149, distance: 45.0
click at [137, 151] on div "SearchWithCriteria40fc3097-476a-4c02-852b-0e618343d7ff Work Title Dibujemos un …" at bounding box center [303, 150] width 431 height 16
paste input "Mas Sabe el Diabl"
type input "Mas Sabe el Diablo"
click at [496, 212] on button "Search" at bounding box center [496, 212] width 48 height 16
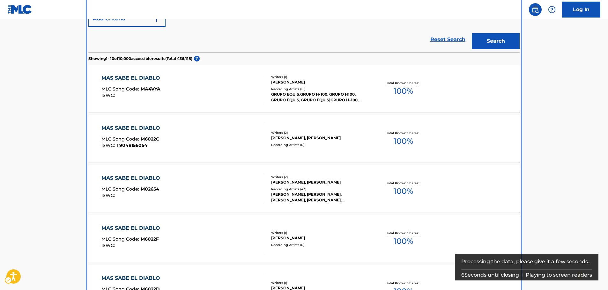
scroll to position [156, 0]
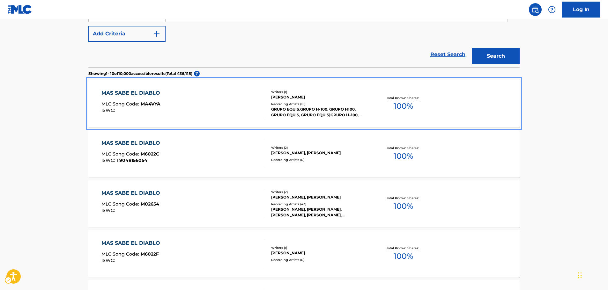
click at [181, 107] on div "MAS SABE EL DIABLO MLC Song Code : MA4VYA ISWC :" at bounding box center [183, 103] width 164 height 29
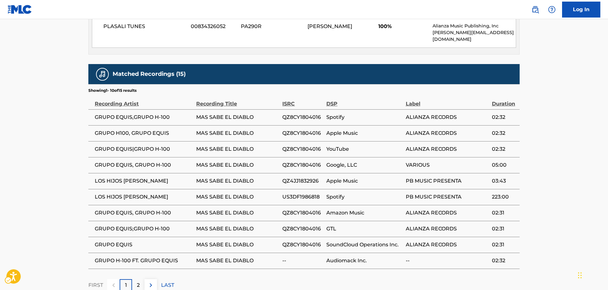
scroll to position [358, 0]
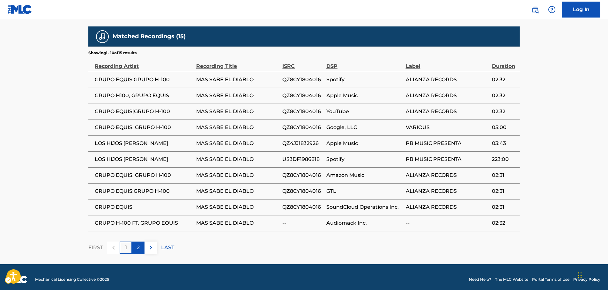
click at [139, 244] on p "2" at bounding box center [138, 248] width 3 height 8
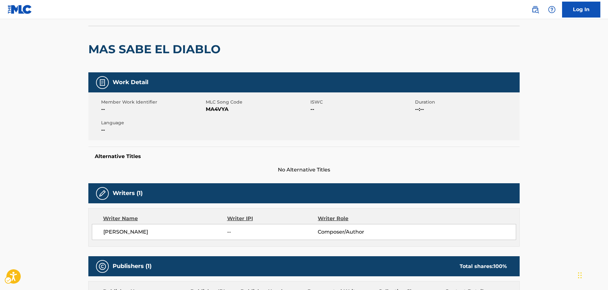
scroll to position [0, 0]
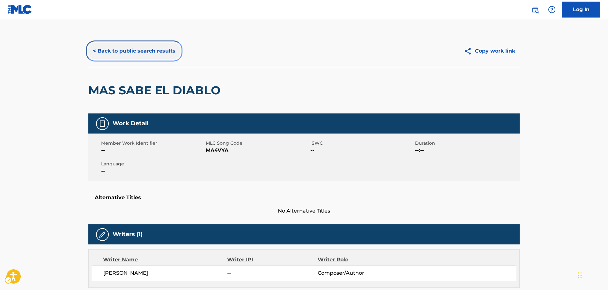
click at [150, 52] on button "< Back to public search results" at bounding box center [134, 51] width 92 height 16
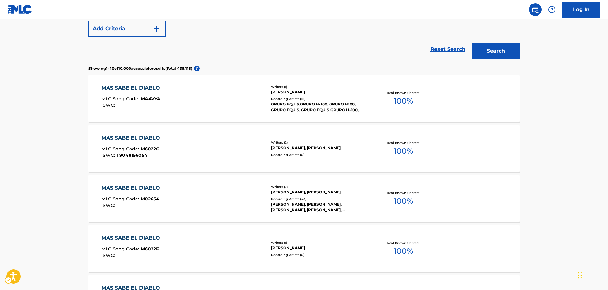
scroll to position [96, 0]
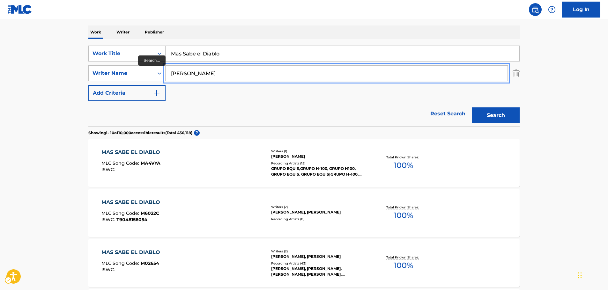
type input "[PERSON_NAME]"
click at [472, 107] on button "Search" at bounding box center [496, 115] width 48 height 16
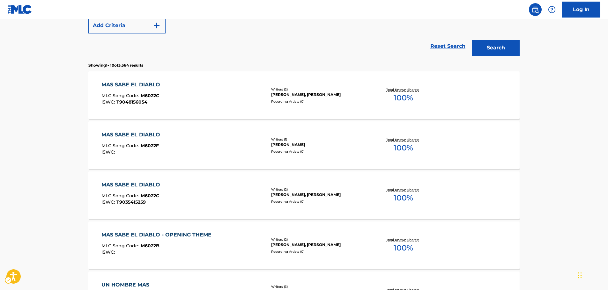
scroll to position [160, 0]
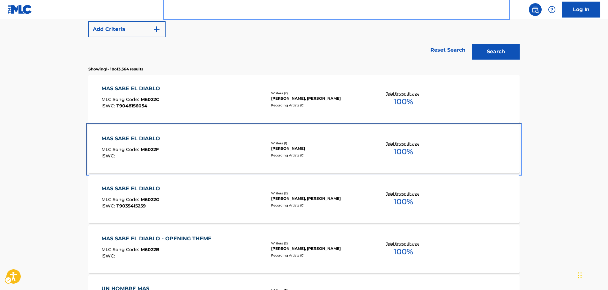
click at [195, 148] on div "MAS SABE EL DIABLO MLC Song Code : M6022F ISWC :" at bounding box center [183, 149] width 164 height 29
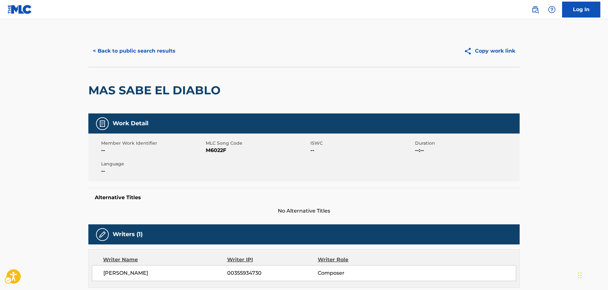
click at [217, 147] on span "MLC Song Code - M6022F" at bounding box center [257, 151] width 103 height 8
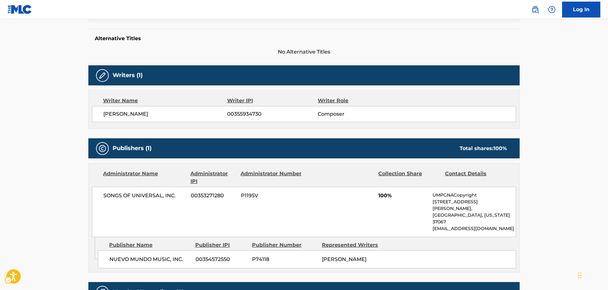
scroll to position [159, 0]
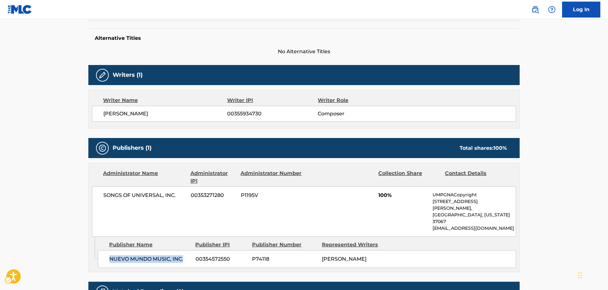
drag, startPoint x: 185, startPoint y: 242, endPoint x: 102, endPoint y: 246, distance: 82.7
click at [104, 250] on div "NUEVO MUNDO MUSIC, INC. 00354572550 P74118 [PERSON_NAME]" at bounding box center [307, 259] width 418 height 18
drag, startPoint x: 180, startPoint y: 195, endPoint x: 2, endPoint y: 188, distance: 178.8
click at [84, 195] on div "< Back to public search results Copy work link MAS SABE EL DIABLO Work Detail M…" at bounding box center [304, 99] width 446 height 447
drag, startPoint x: 183, startPoint y: 116, endPoint x: 103, endPoint y: 114, distance: 79.8
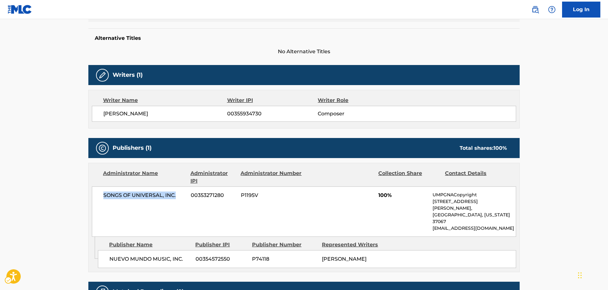
click at [98, 115] on div "[PERSON_NAME] 00355934730 Composer" at bounding box center [304, 114] width 424 height 16
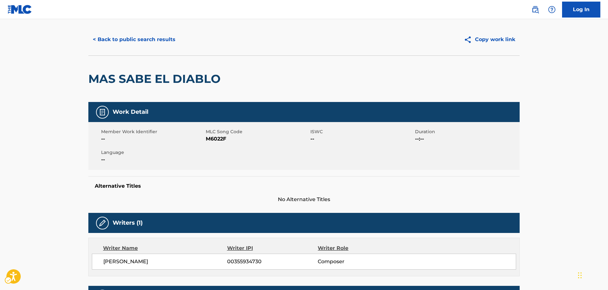
scroll to position [0, 0]
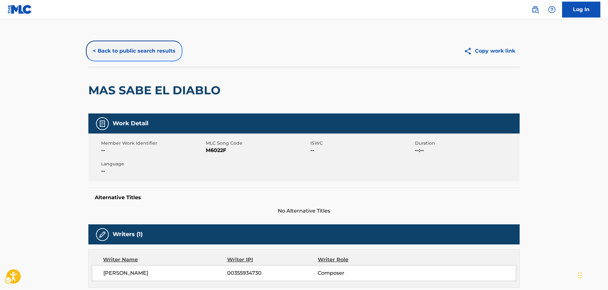
click at [124, 51] on button "< Back to public search results" at bounding box center [134, 51] width 92 height 16
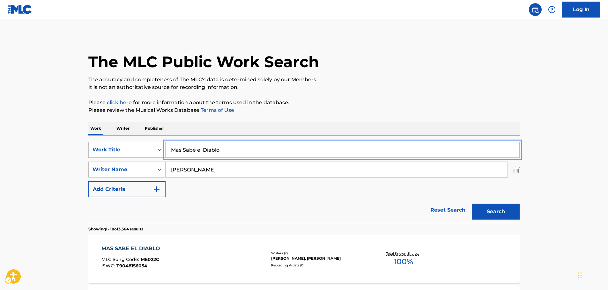
drag, startPoint x: 122, startPoint y: 152, endPoint x: 47, endPoint y: 148, distance: 75.7
paste input "ria la Del Barri"
type input "[PERSON_NAME] la Del Barrio"
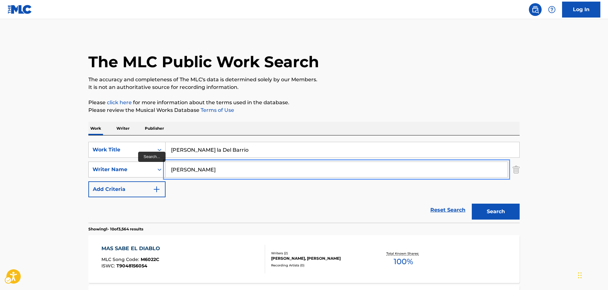
drag, startPoint x: 213, startPoint y: 169, endPoint x: 139, endPoint y: 176, distance: 74.6
type input "[PERSON_NAME]"
drag, startPoint x: 504, startPoint y: 210, endPoint x: 488, endPoint y: 204, distance: 16.3
click at [503, 210] on button "Search" at bounding box center [496, 212] width 48 height 16
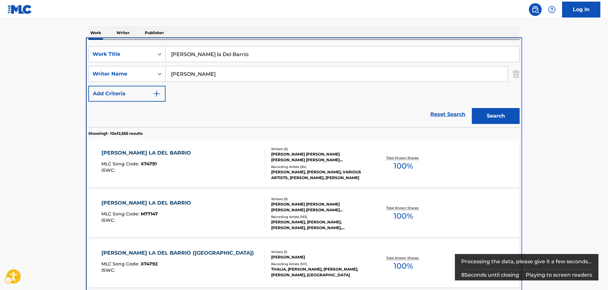
scroll to position [136, 0]
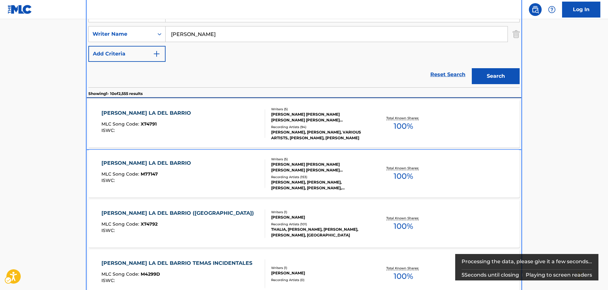
click at [186, 119] on div "[PERSON_NAME] LA DEL BARRIO MLC Song Code : X74791 ISWC :" at bounding box center [183, 123] width 164 height 29
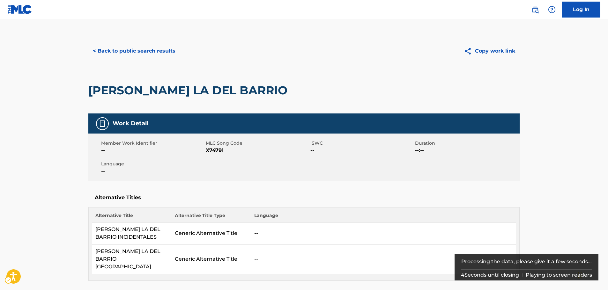
click at [218, 150] on span "MLC Song Code - X74791" at bounding box center [257, 151] width 103 height 8
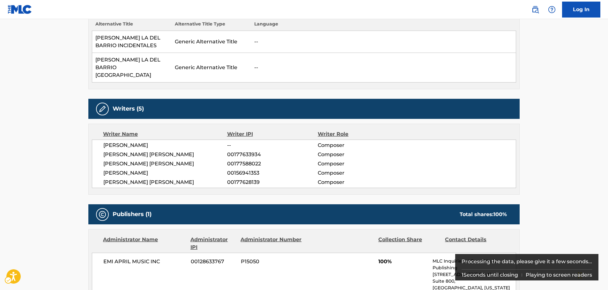
scroll to position [287, 0]
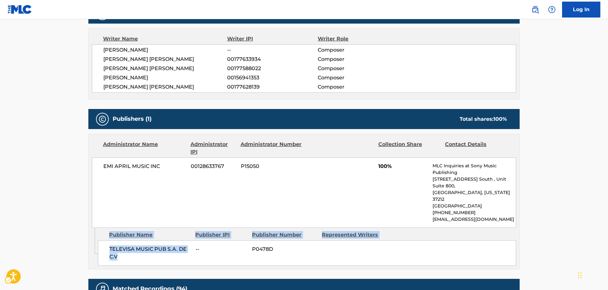
drag, startPoint x: 102, startPoint y: 225, endPoint x: 97, endPoint y: 222, distance: 5.6
click at [97, 228] on div "Admin Original Publisher Connecting Line Publisher Name Publisher IPI Publisher…" at bounding box center [304, 248] width 431 height 41
click at [129, 246] on span "TELEVISA MUSIC PUB S.A. DE C.V" at bounding box center [149, 253] width 81 height 15
drag, startPoint x: 124, startPoint y: 230, endPoint x: 106, endPoint y: 224, distance: 18.4
click at [106, 240] on div "TELEVISA MUSIC PUB S.A. DE C.V -- P0478D" at bounding box center [307, 253] width 418 height 26
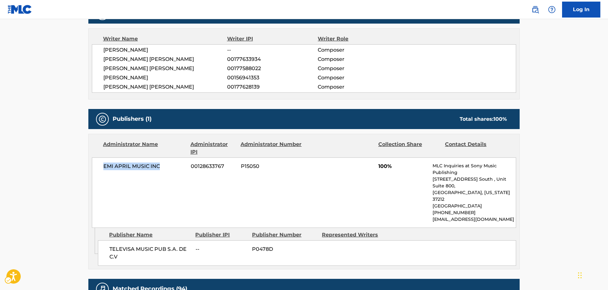
drag, startPoint x: 171, startPoint y: 151, endPoint x: 98, endPoint y: 153, distance: 73.4
click at [98, 158] on div "EMI APRIL MUSIC INC 00128633767 P15050 100% MLC Inquiries at Sony Music Publish…" at bounding box center [304, 193] width 424 height 70
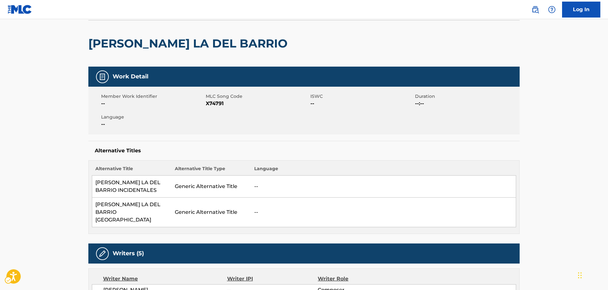
scroll to position [0, 0]
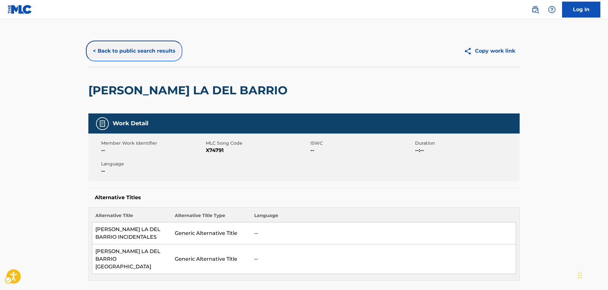
click at [136, 49] on button "< Back to public search results" at bounding box center [134, 51] width 92 height 16
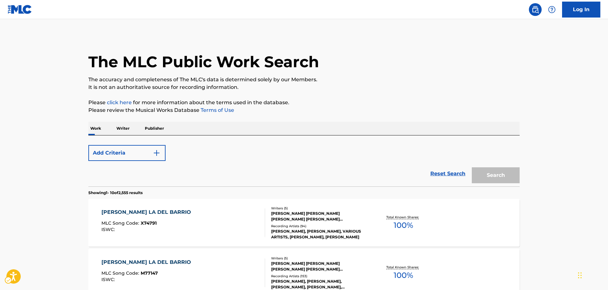
scroll to position [136, 0]
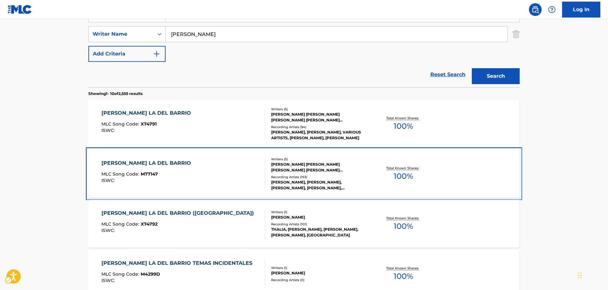
click at [188, 173] on div "[PERSON_NAME] LA DEL BARRIO MLC Song Code : M77147 ISWC :" at bounding box center [183, 173] width 164 height 29
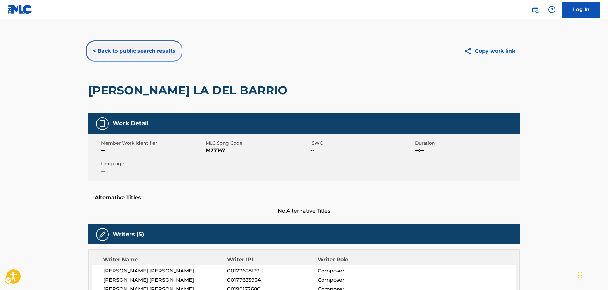
click at [110, 55] on button "< Back to public search results" at bounding box center [134, 51] width 92 height 16
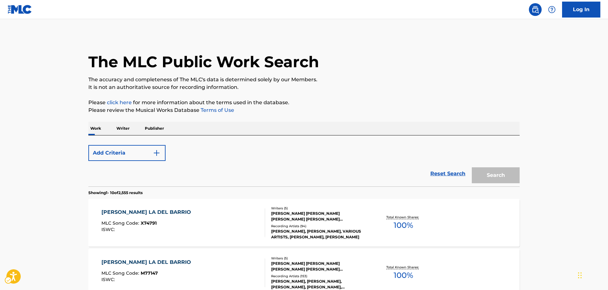
scroll to position [136, 0]
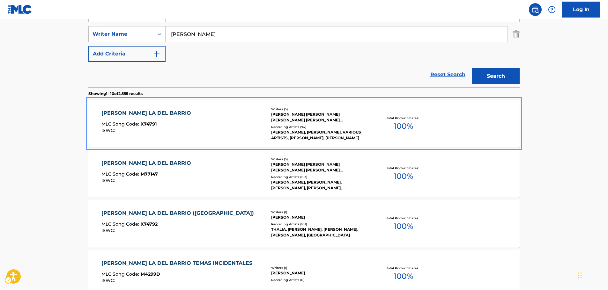
click at [194, 128] on div "[PERSON_NAME] LA DEL BARRIO MLC Song Code : X74791 ISWC :" at bounding box center [183, 123] width 164 height 29
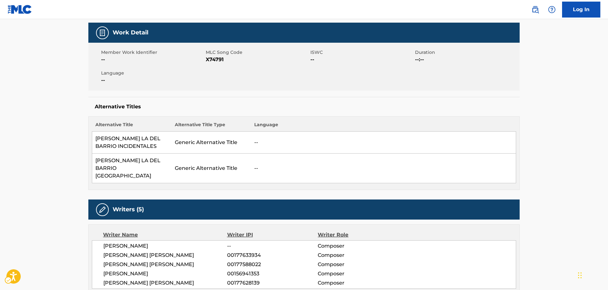
scroll to position [191, 0]
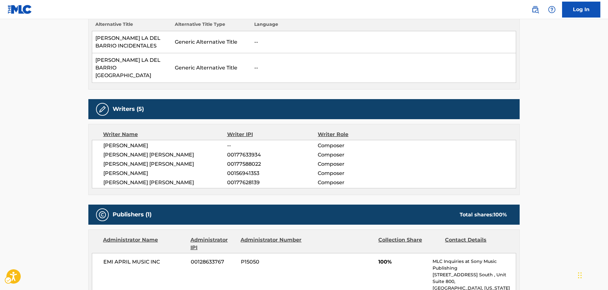
drag, startPoint x: 195, startPoint y: 168, endPoint x: 98, endPoint y: 132, distance: 104.0
click at [98, 140] on div "[PERSON_NAME] -- Composer [PERSON_NAME] [PERSON_NAME] 00177633934 Composer [PER…" at bounding box center [304, 164] width 424 height 48
